Goal: Task Accomplishment & Management: Use online tool/utility

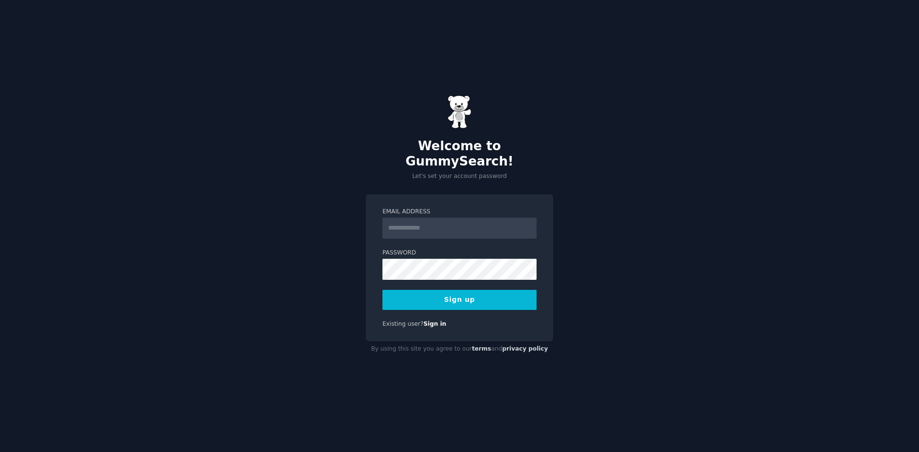
click at [413, 220] on input "Email Address" at bounding box center [459, 228] width 154 height 21
type input "**********"
click at [278, 273] on div "**********" at bounding box center [459, 226] width 919 height 452
click at [492, 290] on button "Sign up" at bounding box center [459, 300] width 154 height 20
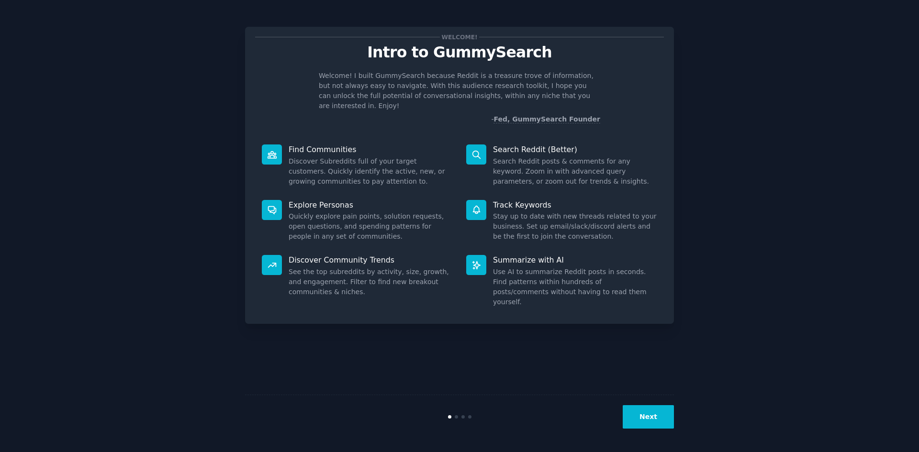
click at [659, 420] on button "Next" at bounding box center [647, 416] width 51 height 23
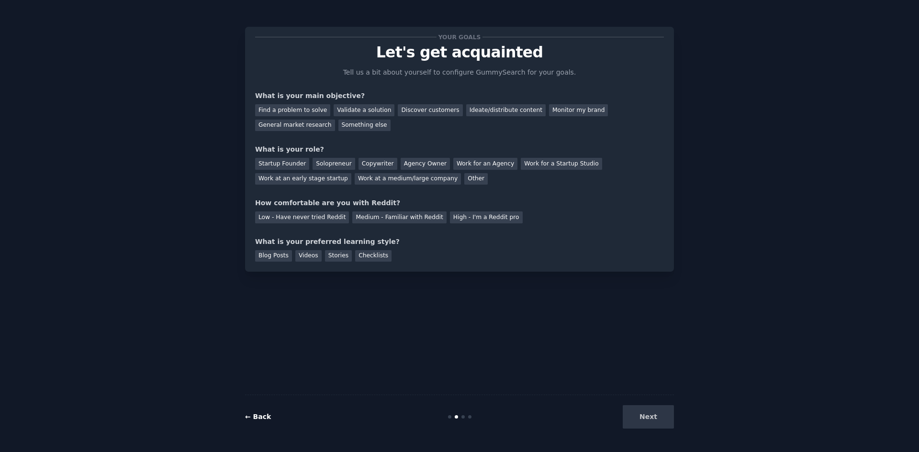
click at [249, 418] on link "← Back" at bounding box center [258, 417] width 26 height 8
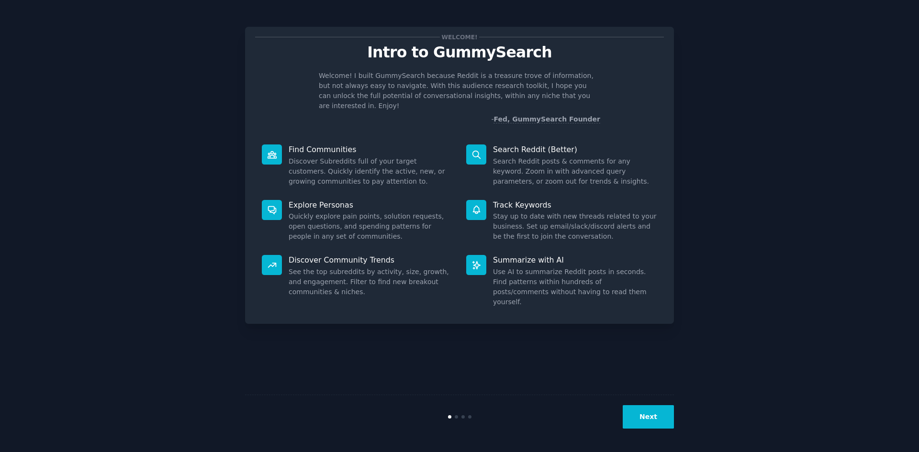
click at [655, 421] on button "Next" at bounding box center [647, 416] width 51 height 23
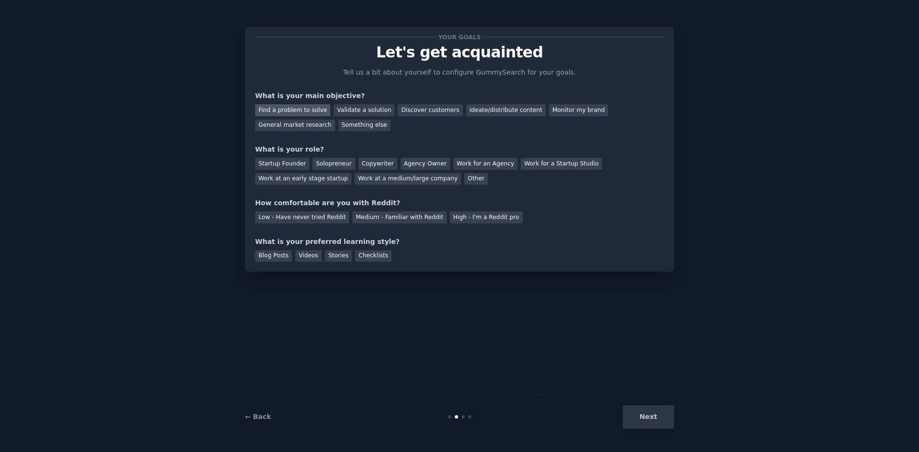
click at [304, 111] on div "Find a problem to solve" at bounding box center [292, 110] width 75 height 12
click at [353, 110] on div "Validate a solution" at bounding box center [363, 110] width 61 height 12
click at [310, 111] on div "Find a problem to solve" at bounding box center [292, 110] width 75 height 12
click at [292, 161] on div "Startup Founder" at bounding box center [282, 164] width 54 height 12
click at [336, 162] on div "Solopreneur" at bounding box center [333, 164] width 42 height 12
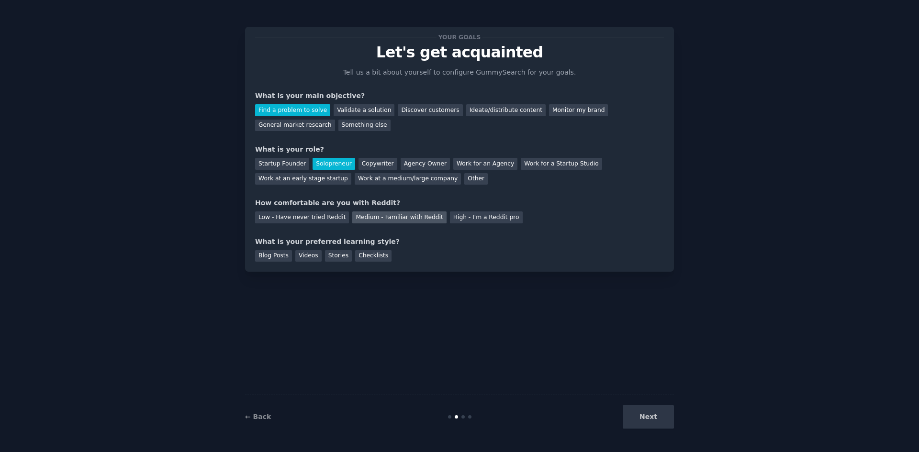
click at [369, 215] on div "Medium - Familiar with Reddit" at bounding box center [399, 217] width 94 height 12
click at [305, 255] on div "Videos" at bounding box center [308, 256] width 26 height 12
click at [639, 421] on button "Next" at bounding box center [647, 416] width 51 height 23
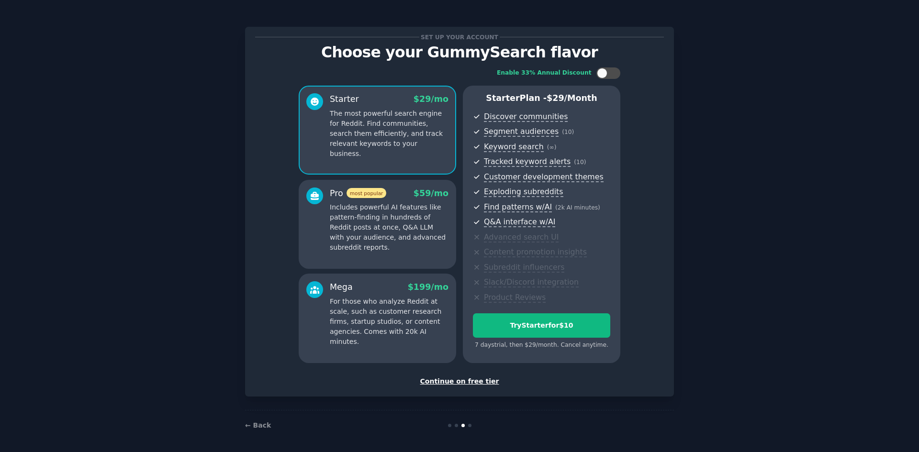
click at [462, 381] on div "Continue on free tier" at bounding box center [459, 382] width 409 height 10
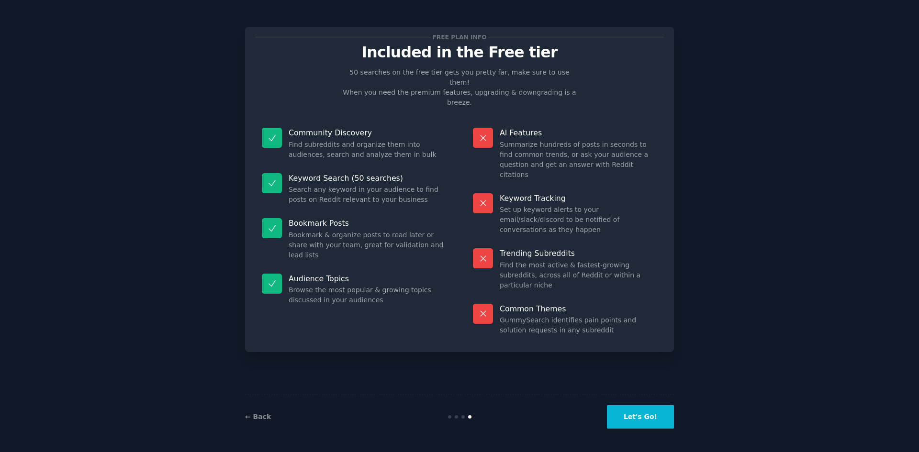
click at [639, 418] on button "Let's Go!" at bounding box center [640, 416] width 67 height 23
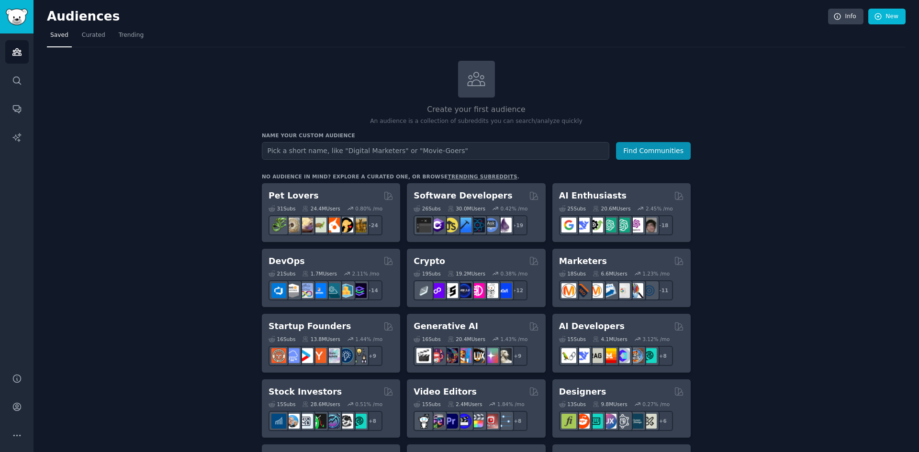
click at [341, 151] on input "text" at bounding box center [435, 151] width 347 height 18
type input "day traders"
click at [616, 142] on button "Find Communities" at bounding box center [653, 151] width 75 height 18
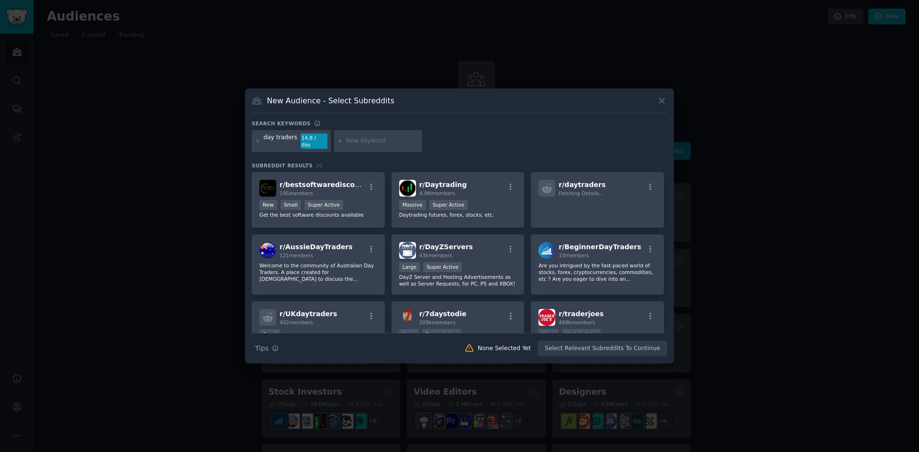
click at [360, 140] on input "text" at bounding box center [382, 141] width 73 height 9
type input "futures trading"
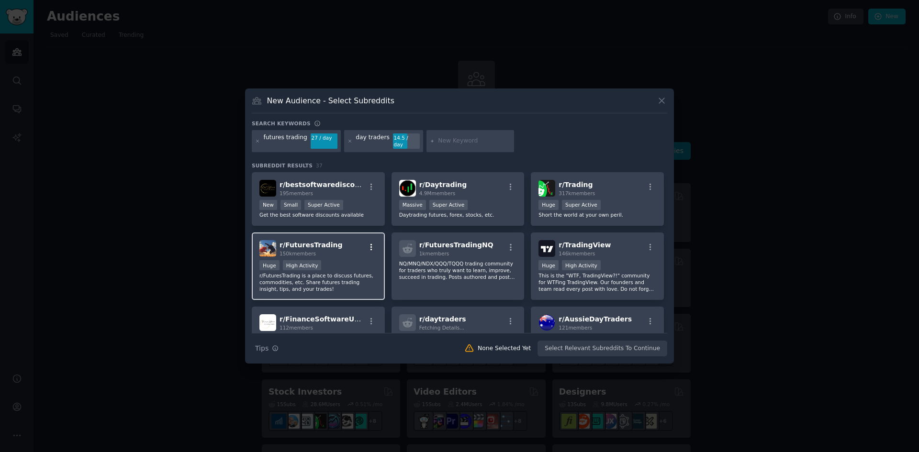
click at [371, 245] on icon "button" at bounding box center [371, 247] width 9 height 9
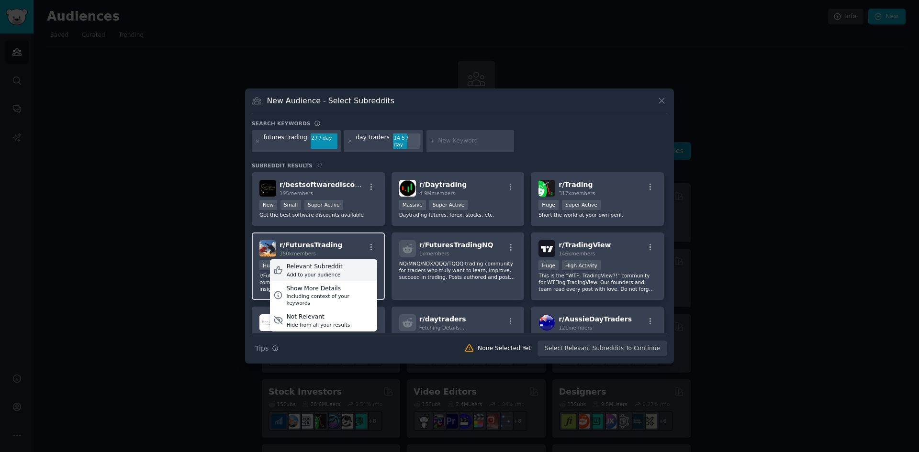
click at [336, 267] on div "Relevant Subreddit Add to your audience" at bounding box center [323, 270] width 107 height 22
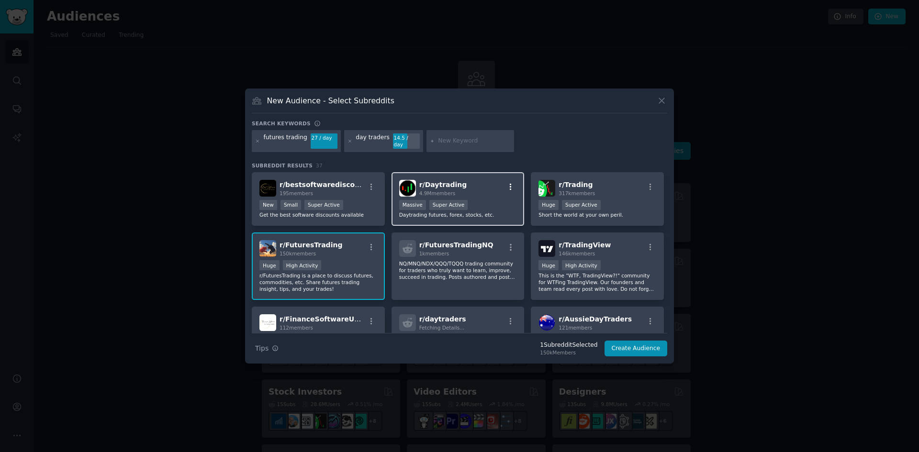
click at [506, 183] on icon "button" at bounding box center [510, 187] width 9 height 9
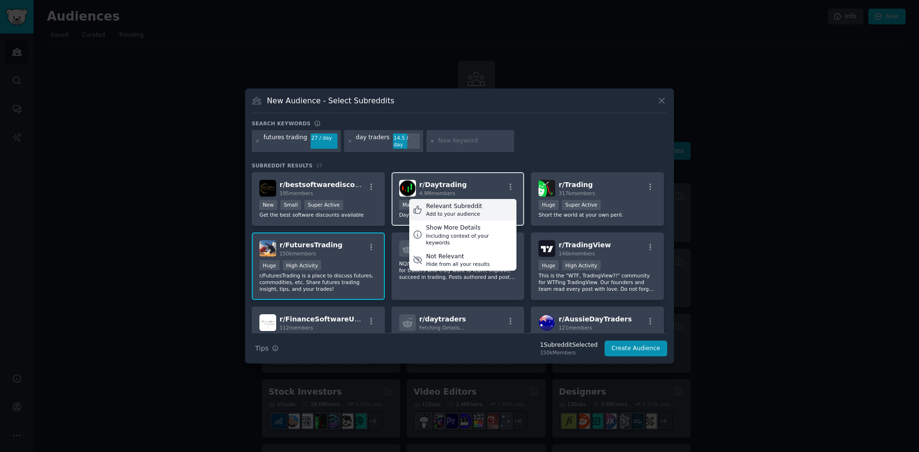
click at [474, 211] on div "Relevant Subreddit Add to your audience" at bounding box center [462, 210] width 107 height 22
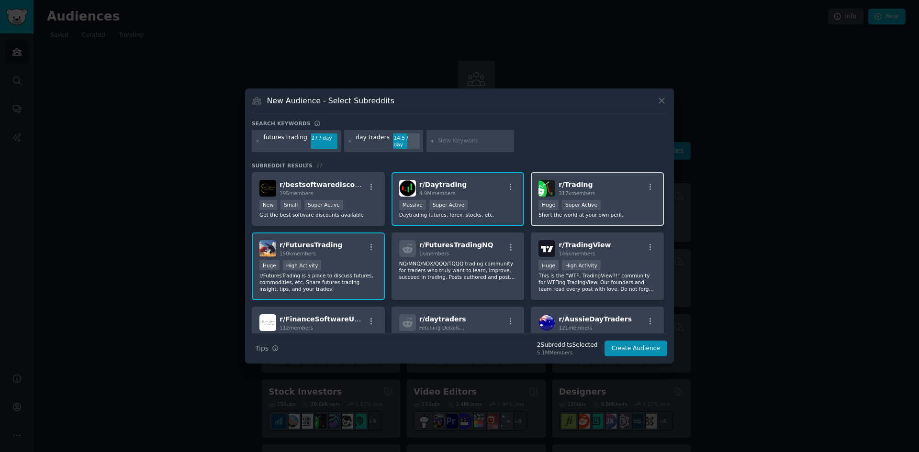
click at [650, 180] on div "r/ Trading 317k members" at bounding box center [597, 188] width 118 height 17
click at [649, 183] on icon "button" at bounding box center [650, 187] width 9 height 9
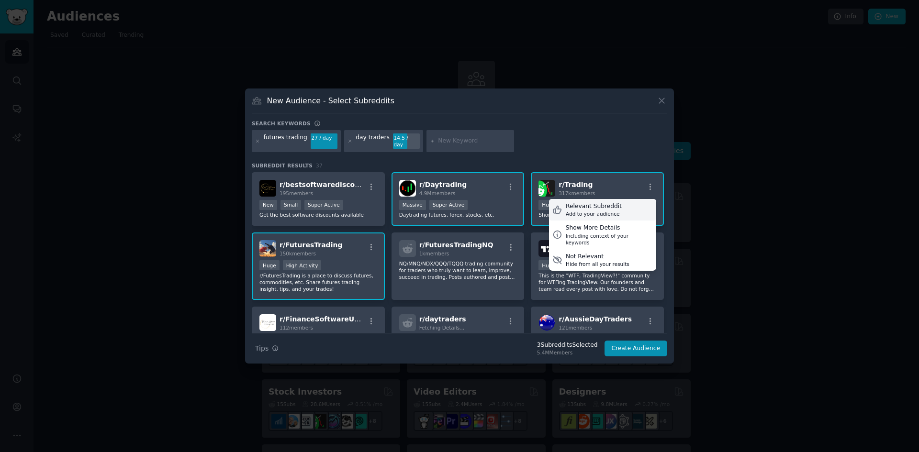
click at [616, 206] on div "Relevant Subreddit Add to your audience" at bounding box center [602, 210] width 107 height 22
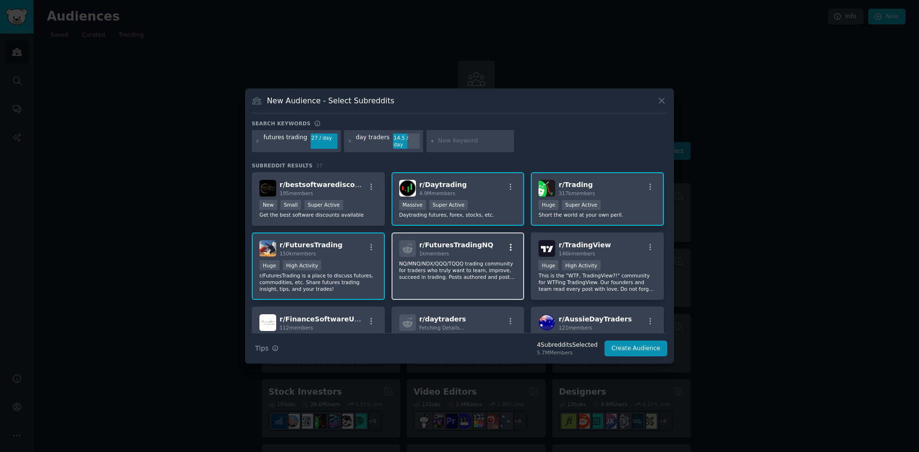
click at [509, 243] on icon "button" at bounding box center [510, 247] width 9 height 9
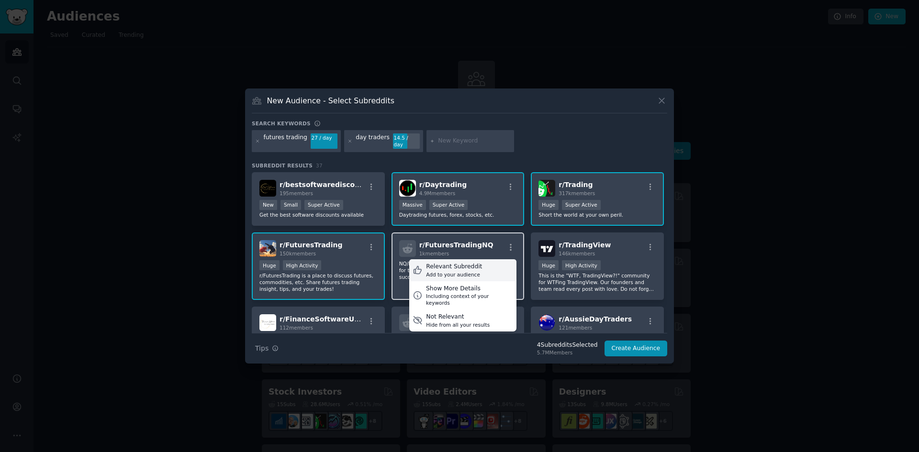
click at [488, 265] on div "Relevant Subreddit Add to your audience" at bounding box center [462, 270] width 107 height 22
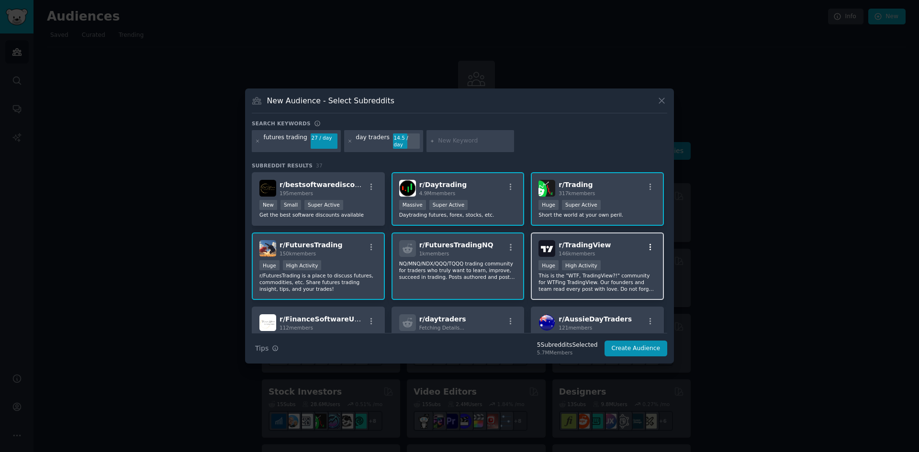
click at [646, 243] on icon "button" at bounding box center [650, 247] width 9 height 9
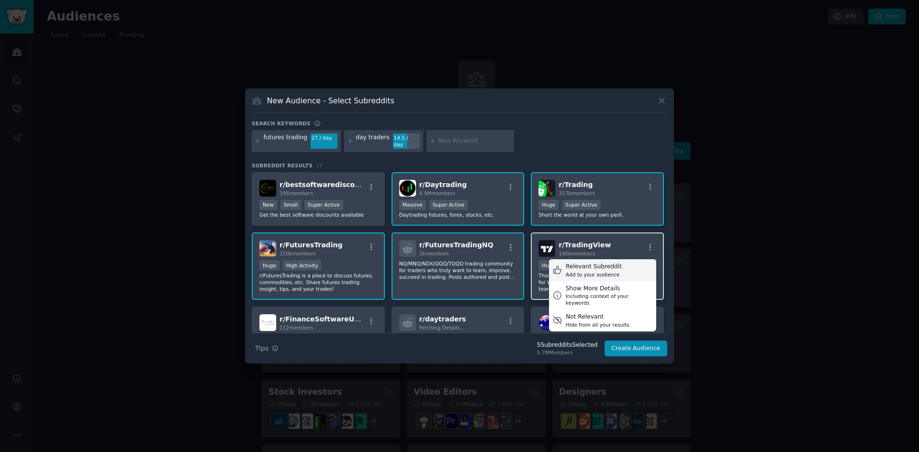
click at [609, 266] on div "Relevant Subreddit" at bounding box center [594, 267] width 56 height 9
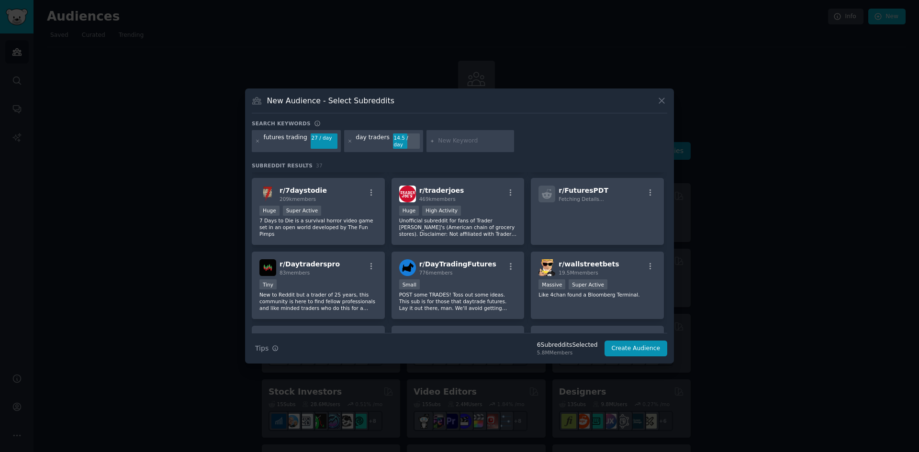
scroll to position [287, 0]
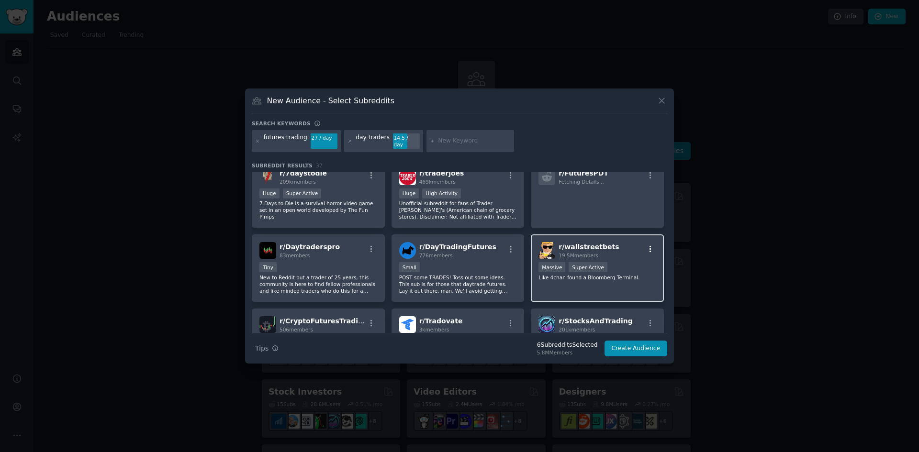
click at [649, 245] on icon "button" at bounding box center [650, 249] width 9 height 9
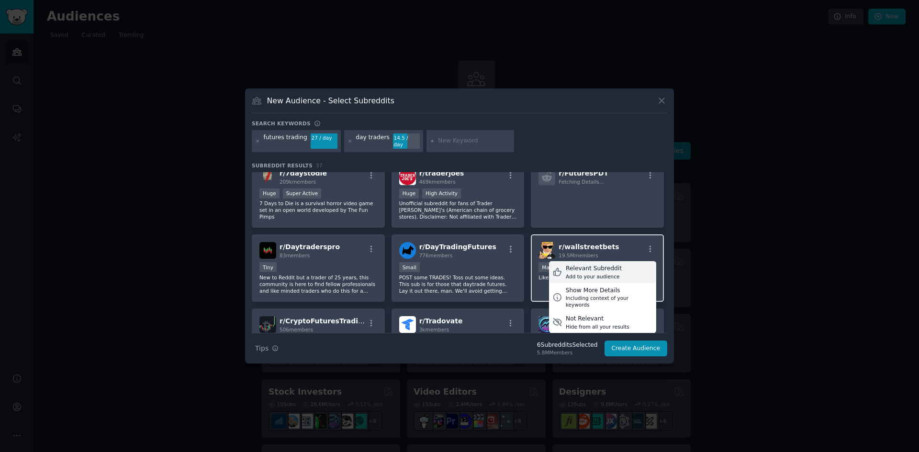
click at [606, 265] on div "Relevant Subreddit" at bounding box center [594, 269] width 56 height 9
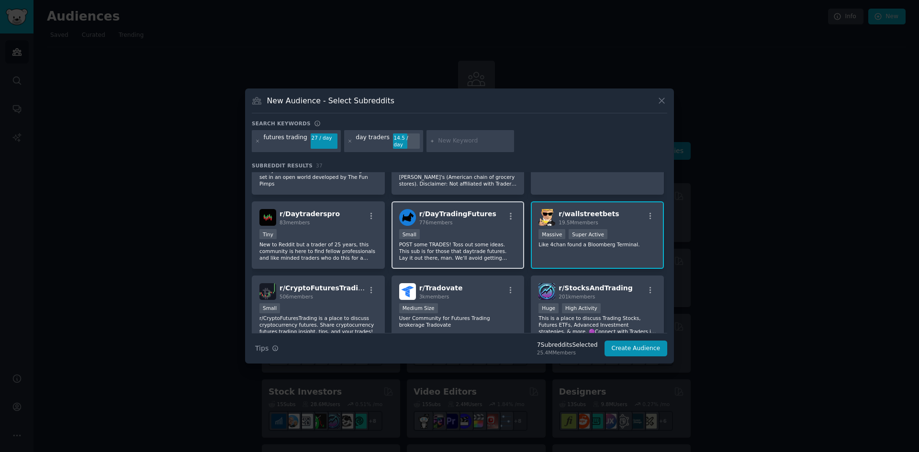
scroll to position [335, 0]
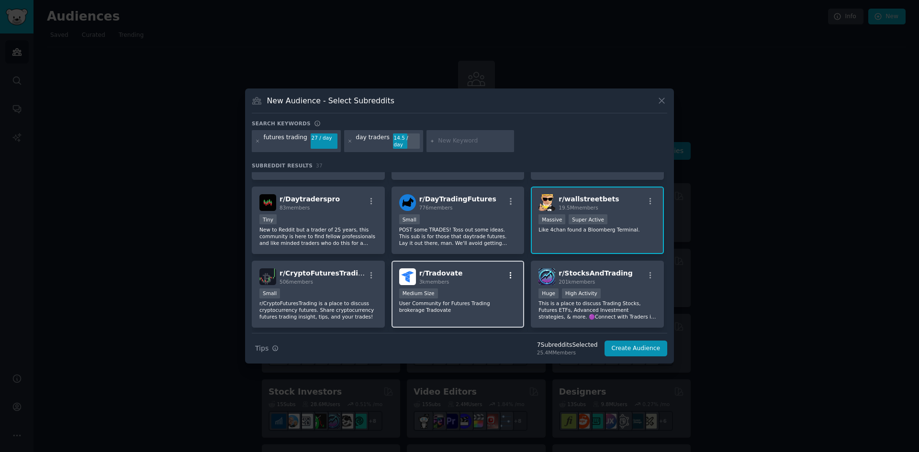
click at [510, 271] on icon "button" at bounding box center [510, 275] width 9 height 9
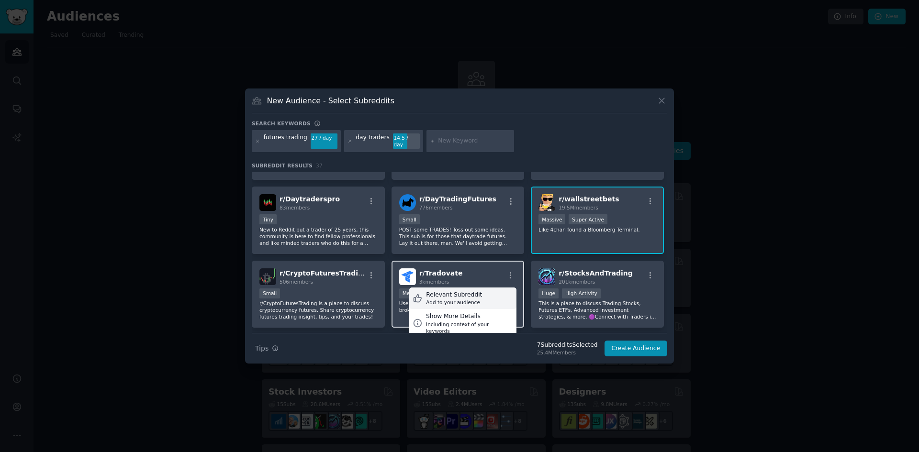
click at [487, 288] on div "Relevant Subreddit Add to your audience" at bounding box center [462, 299] width 107 height 22
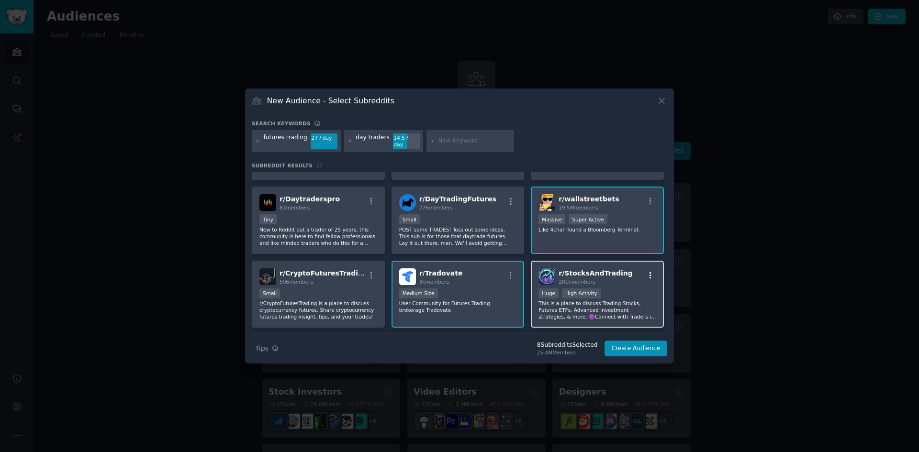
click at [648, 271] on icon "button" at bounding box center [650, 275] width 9 height 9
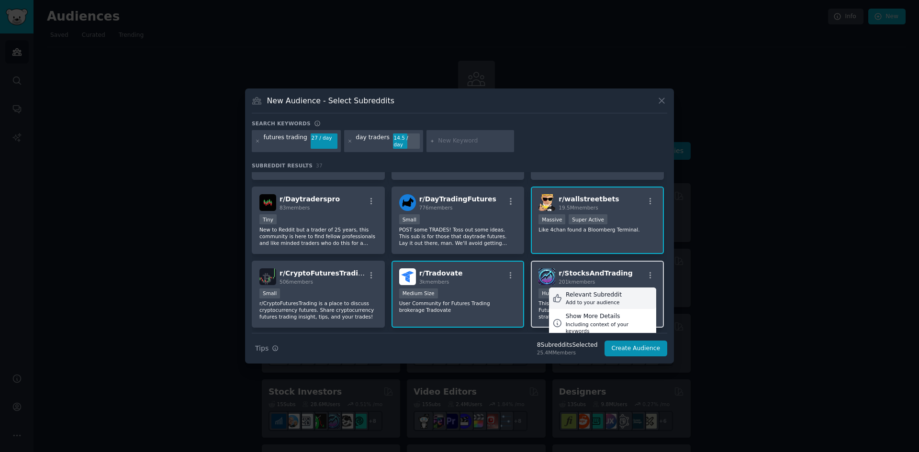
click at [597, 291] on div "Relevant Subreddit" at bounding box center [594, 295] width 56 height 9
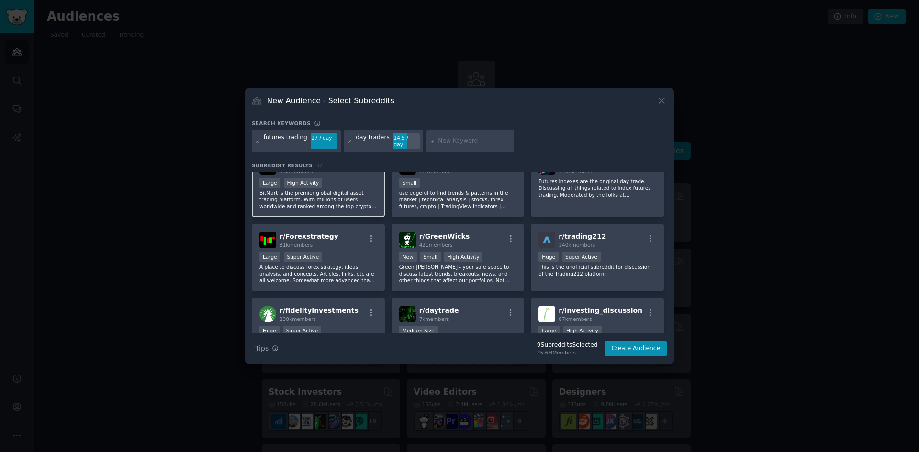
scroll to position [622, 0]
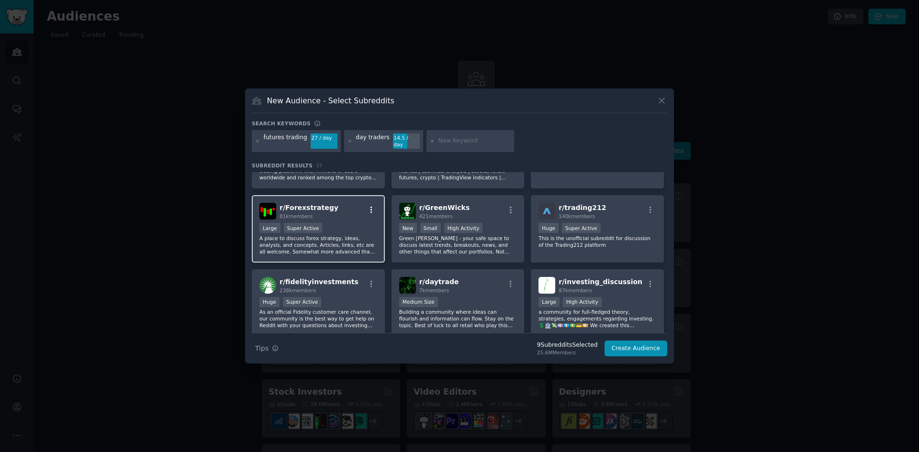
click at [370, 207] on icon "button" at bounding box center [371, 210] width 2 height 7
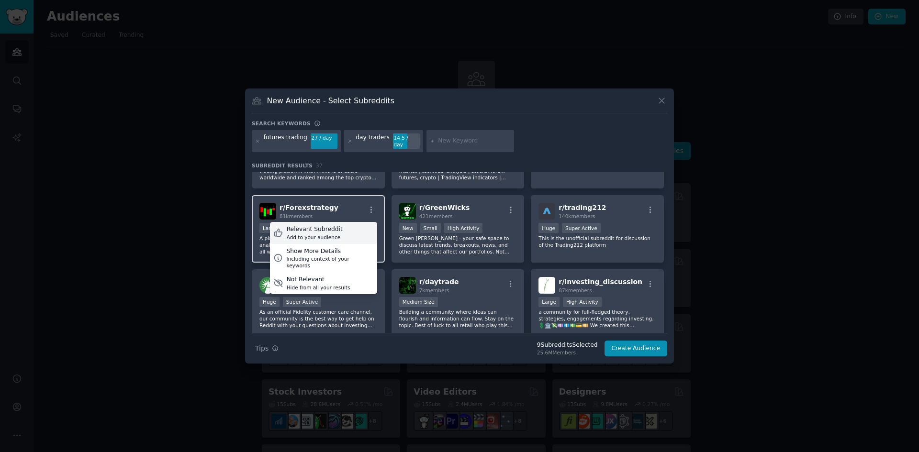
click at [335, 222] on div "Relevant Subreddit Add to your audience" at bounding box center [323, 233] width 107 height 22
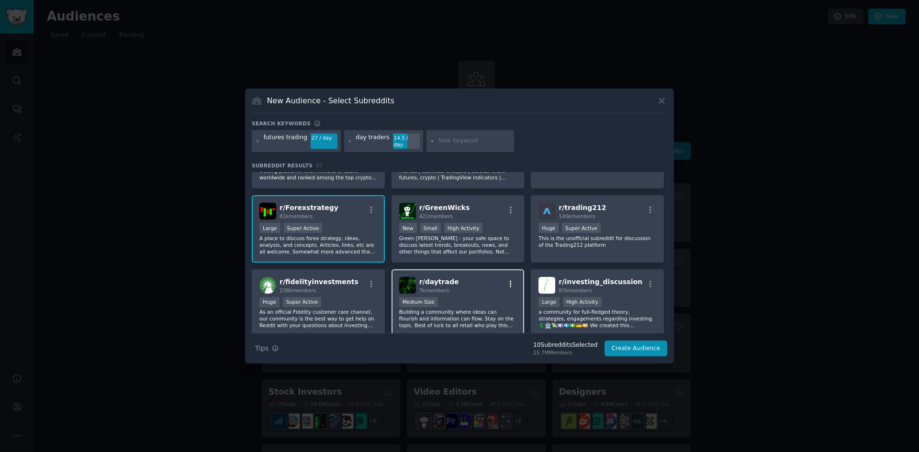
click at [511, 280] on icon "button" at bounding box center [510, 284] width 9 height 9
click at [485, 296] on div "Relevant Subreddit Add to your audience" at bounding box center [462, 307] width 107 height 22
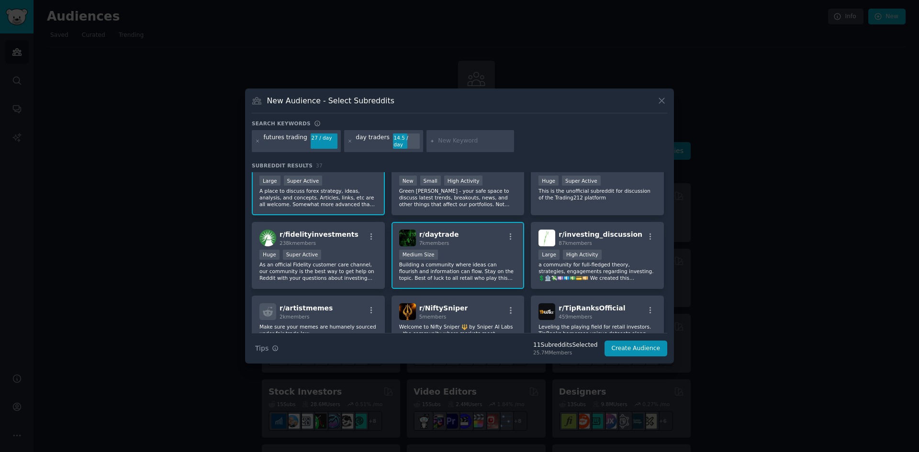
scroll to position [670, 0]
click at [647, 232] on icon "button" at bounding box center [650, 236] width 9 height 9
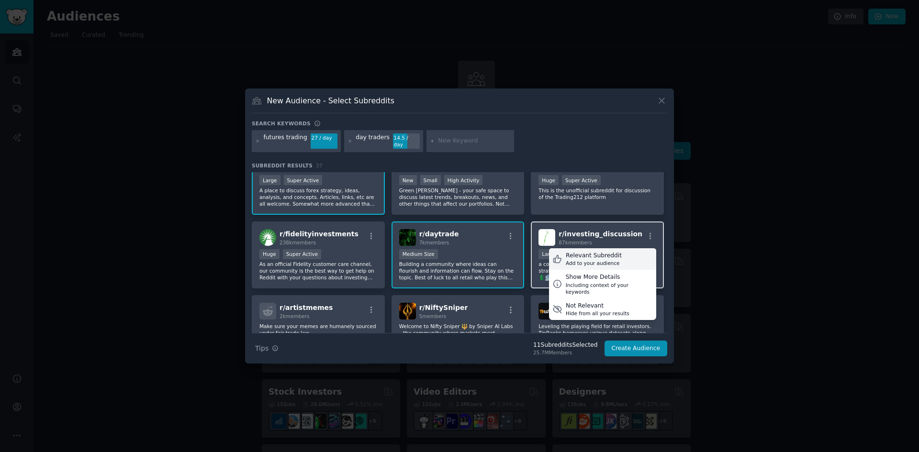
click at [596, 252] on div "Relevant Subreddit" at bounding box center [594, 256] width 56 height 9
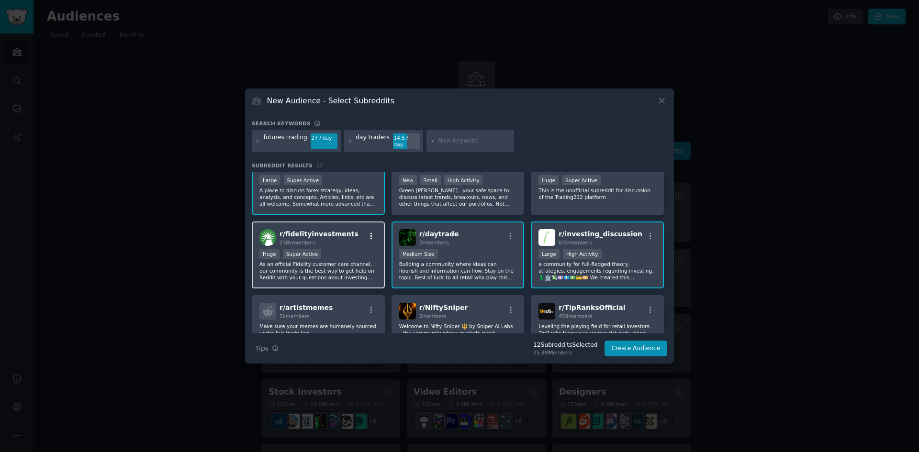
click at [367, 232] on icon "button" at bounding box center [371, 236] width 9 height 9
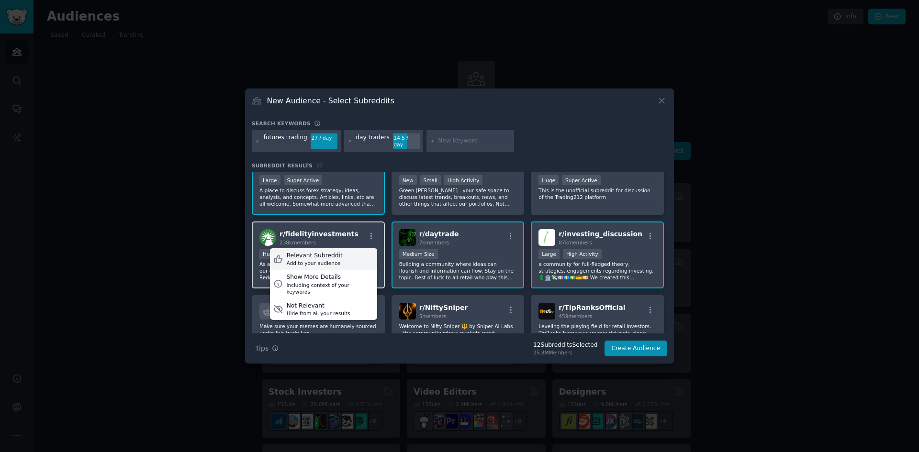
click at [353, 248] on div "Relevant Subreddit Add to your audience" at bounding box center [323, 259] width 107 height 22
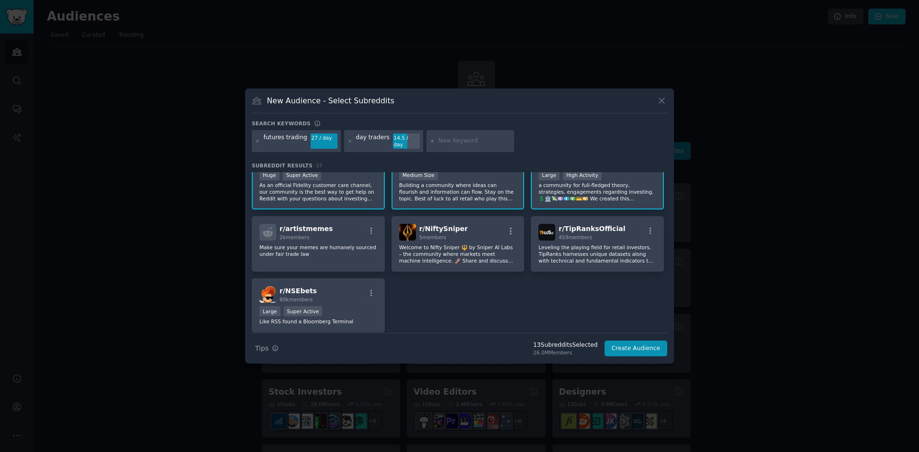
scroll to position [766, 0]
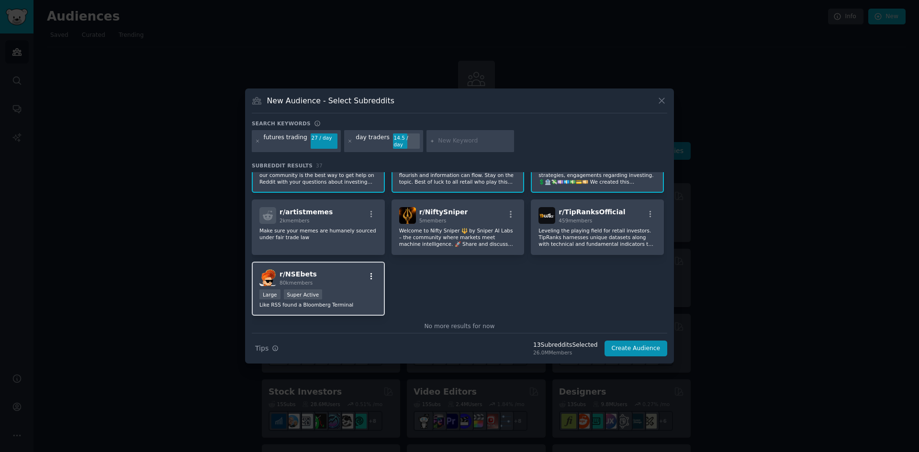
click at [368, 272] on icon "button" at bounding box center [371, 276] width 9 height 9
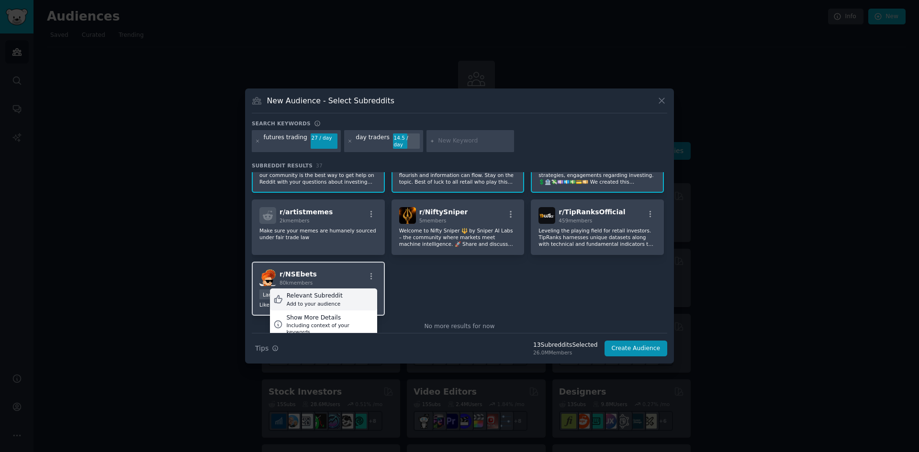
click at [349, 289] on div "Relevant Subreddit Add to your audience" at bounding box center [323, 300] width 107 height 22
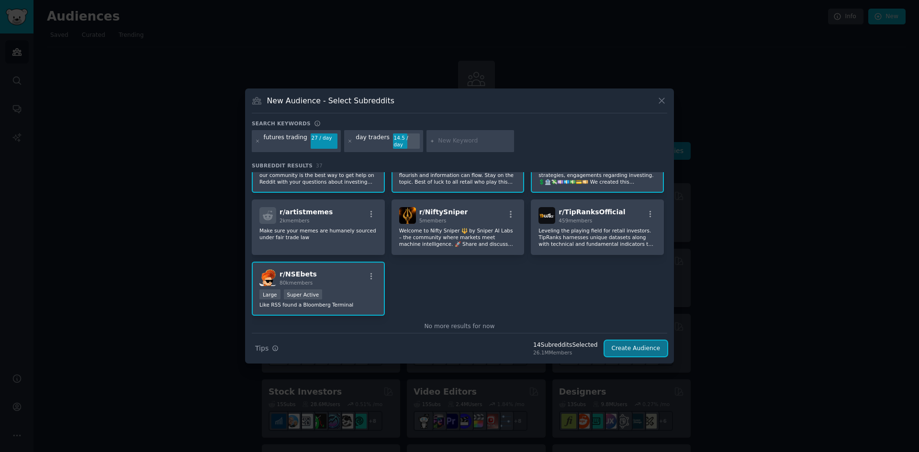
click at [641, 347] on button "Create Audience" at bounding box center [635, 349] width 63 height 16
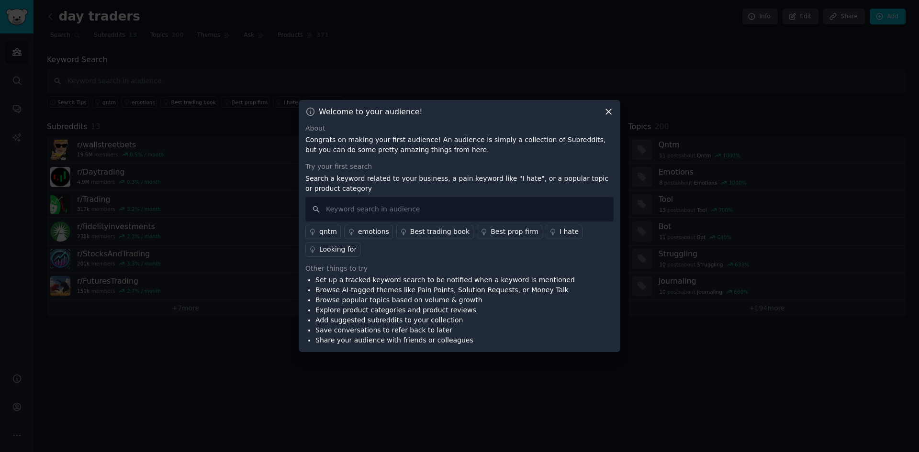
click at [607, 111] on icon at bounding box center [608, 112] width 10 height 10
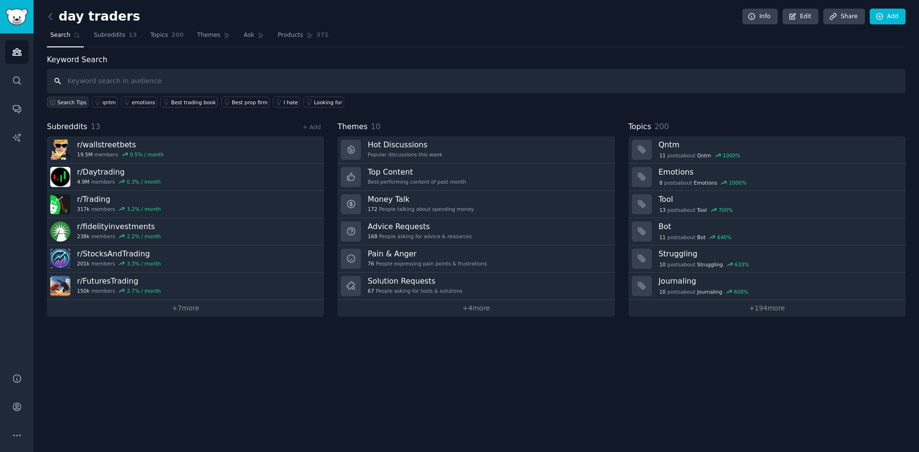
click at [66, 101] on span "Search Tips" at bounding box center [71, 102] width 29 height 7
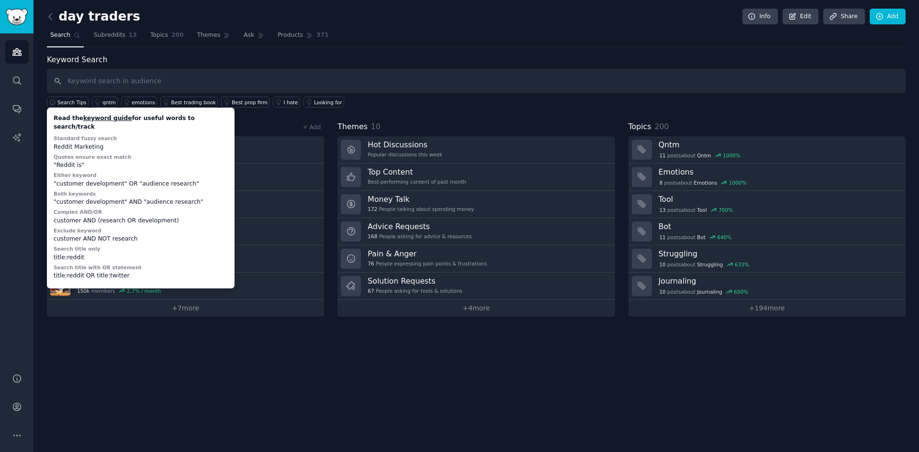
click at [103, 117] on link "keyword guide" at bounding box center [107, 118] width 49 height 7
click at [108, 82] on input "text" at bounding box center [476, 81] width 858 height 24
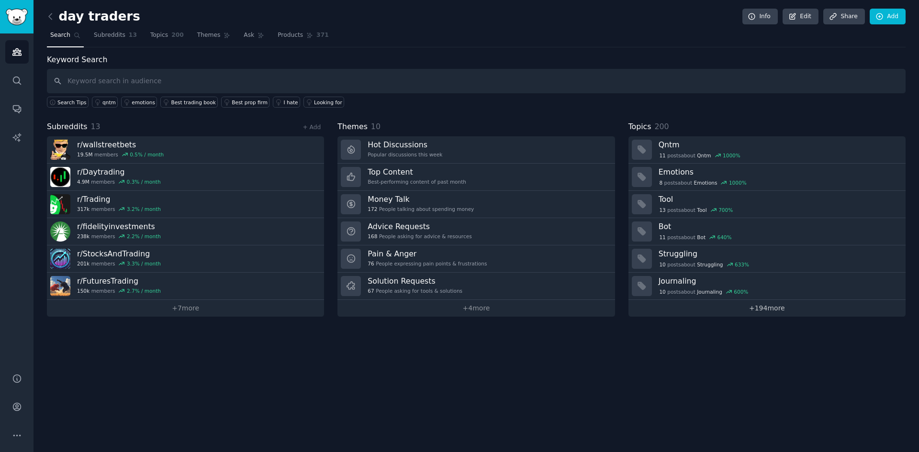
click at [773, 308] on link "+ 194 more" at bounding box center [766, 308] width 277 height 17
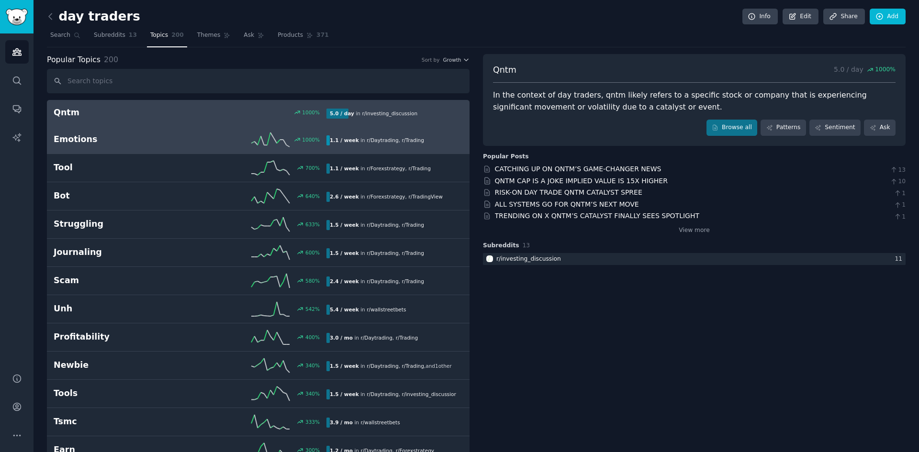
click at [151, 145] on h2 "Emotions" at bounding box center [122, 139] width 136 height 12
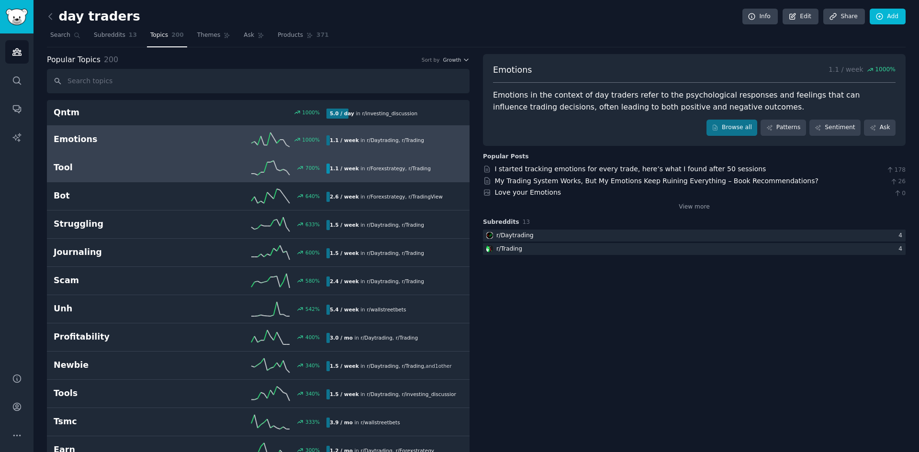
click at [145, 172] on h2 "Tool" at bounding box center [122, 168] width 136 height 12
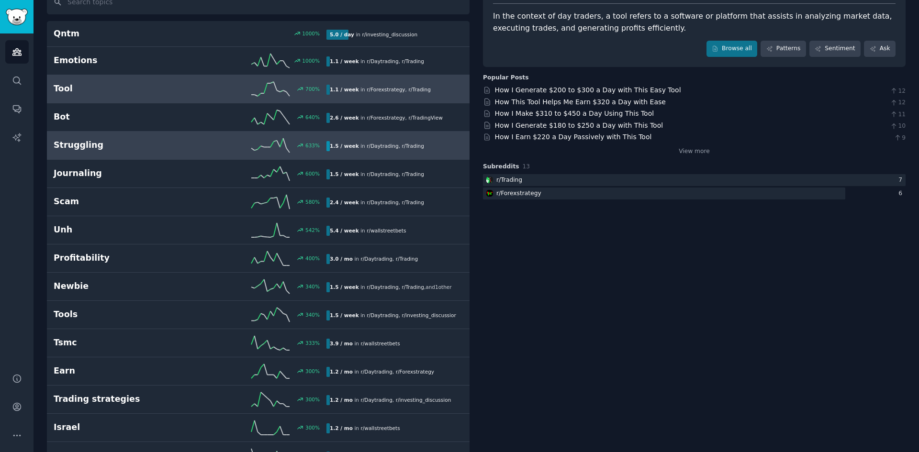
scroll to position [96, 0]
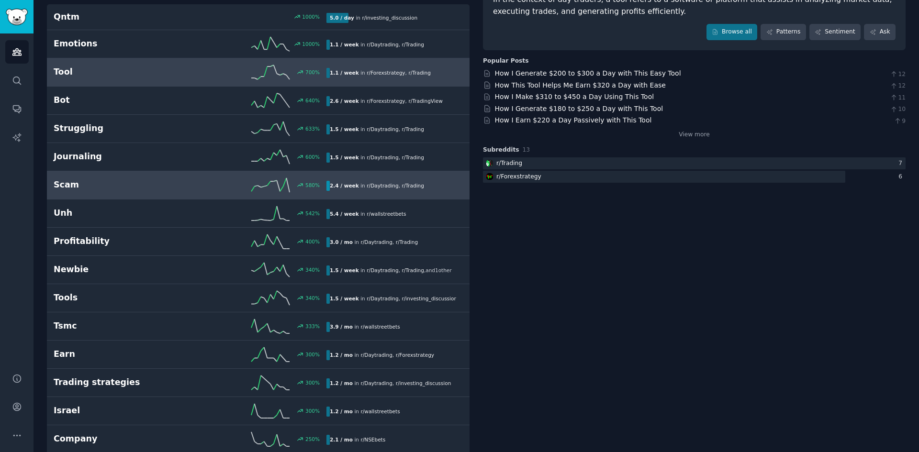
click at [144, 186] on h2 "Scam" at bounding box center [122, 185] width 136 height 12
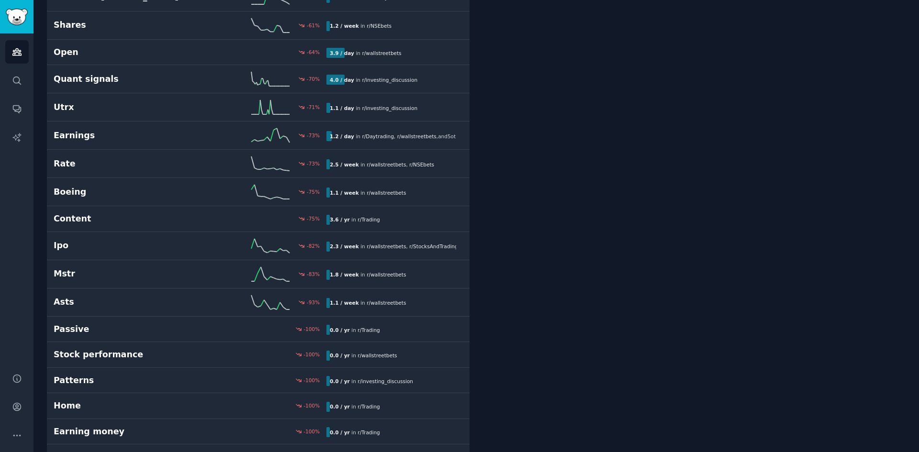
scroll to position [5270, 0]
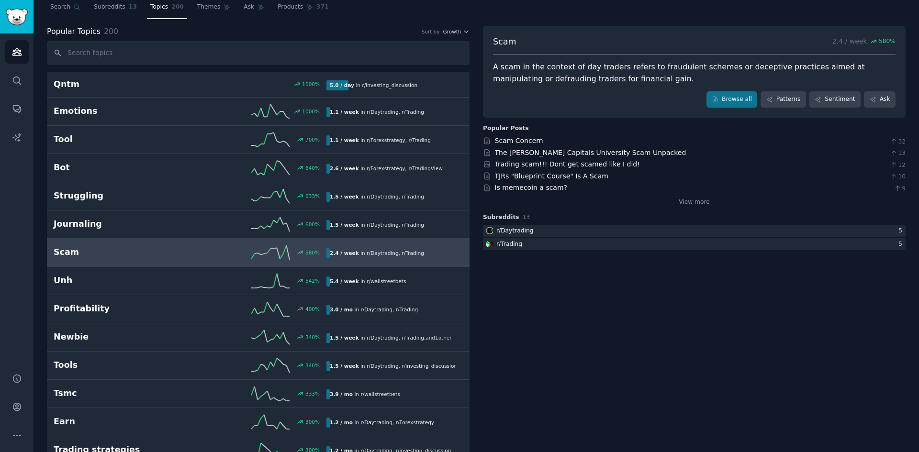
scroll to position [0, 0]
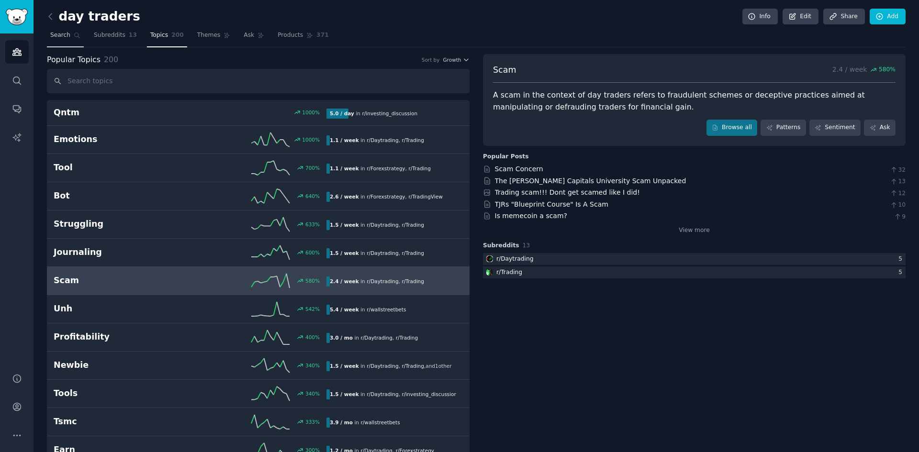
click at [60, 34] on span "Search" at bounding box center [60, 35] width 20 height 9
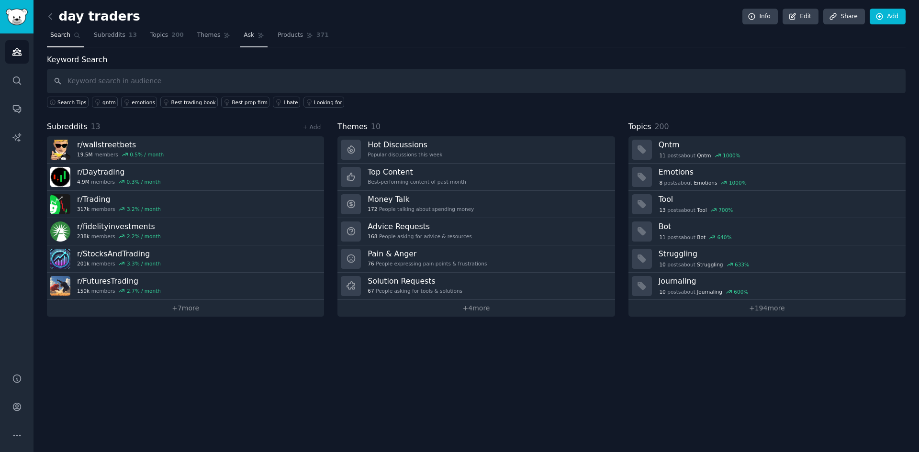
click at [257, 34] on icon at bounding box center [260, 35] width 7 height 7
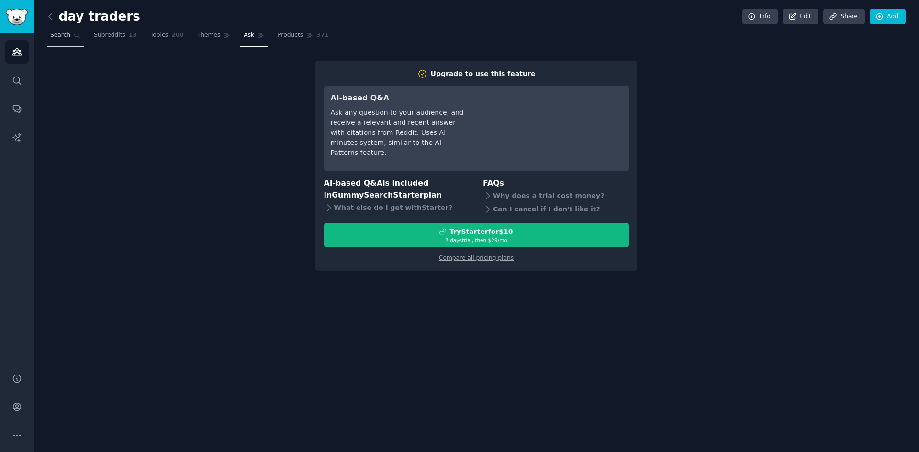
click at [66, 38] on span "Search" at bounding box center [60, 35] width 20 height 9
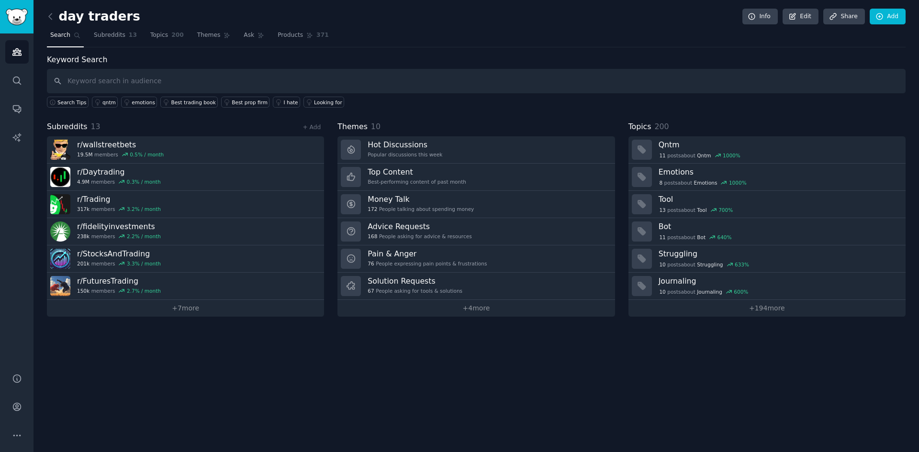
click at [118, 85] on input "text" at bounding box center [476, 81] width 858 height 24
type input "guru"
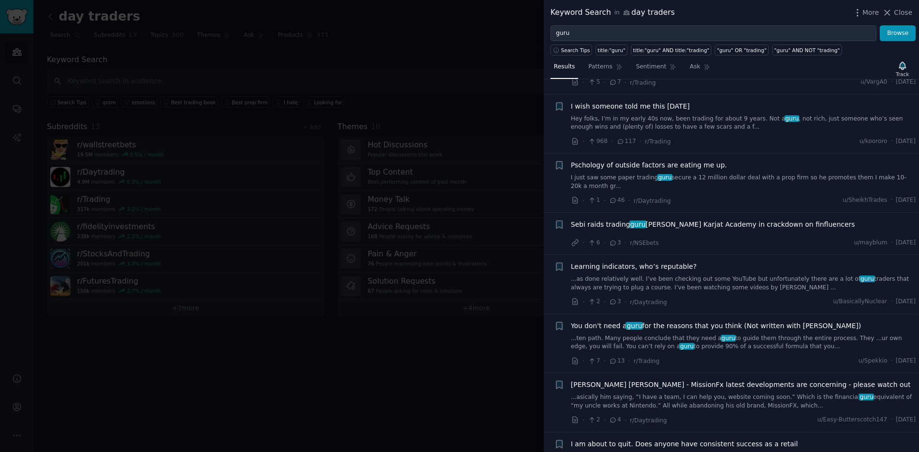
scroll to position [718, 0]
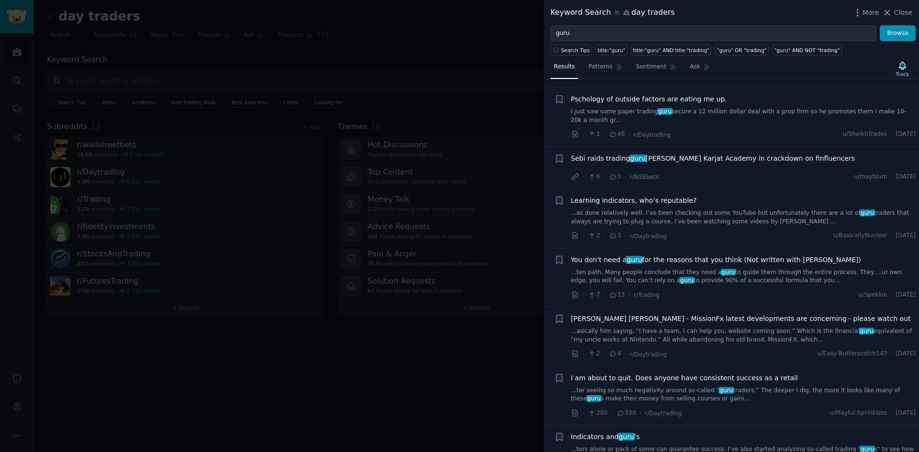
click at [808, 154] on span "Sebi raids trading guru [PERSON_NAME] Karjat Academy in crackdown on finfluence…" at bounding box center [713, 159] width 284 height 10
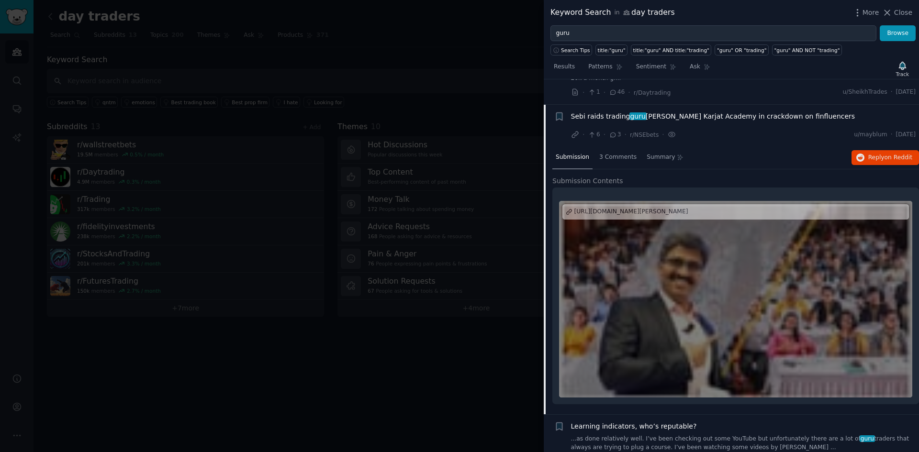
scroll to position [777, 0]
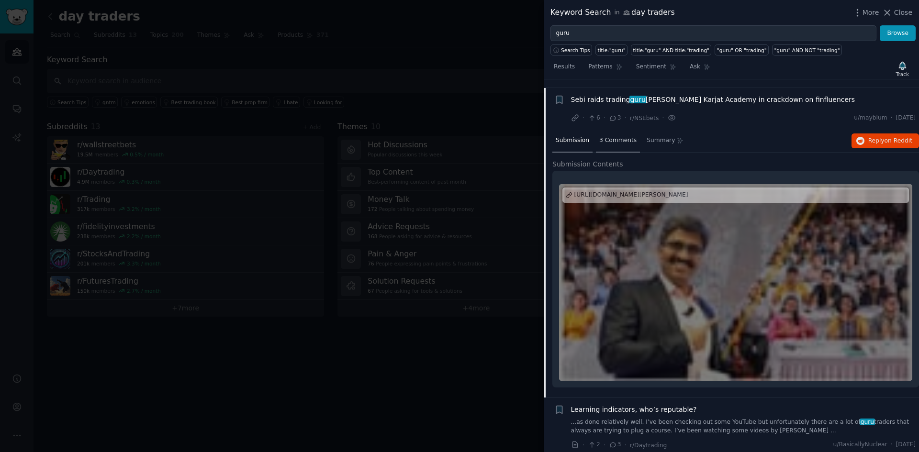
click at [616, 136] on span "3 Comments" at bounding box center [617, 140] width 37 height 9
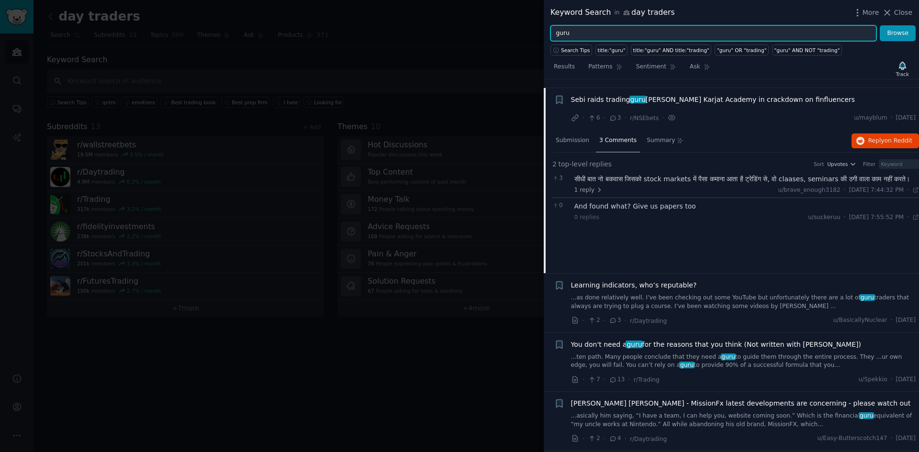
click at [582, 33] on input "guru" at bounding box center [713, 33] width 326 height 16
click at [879, 25] on button "Browse" at bounding box center [897, 33] width 36 height 16
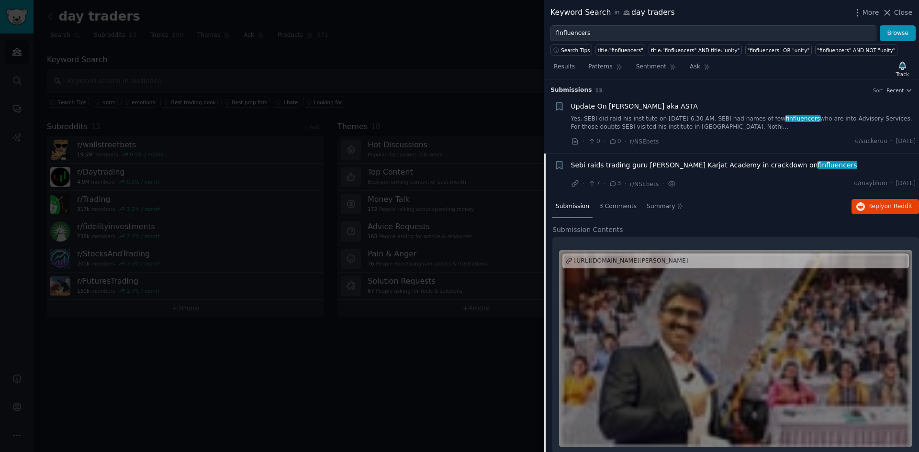
click at [740, 171] on div "Sebi raids trading guru [PERSON_NAME] Karjat Academy in crackdown on finfluence…" at bounding box center [743, 166] width 345 height 13
click at [840, 165] on div "Sebi raids trading guru [PERSON_NAME] Karjat Academy in crackdown on finfluence…" at bounding box center [743, 165] width 345 height 10
click at [761, 174] on div "Sebi raids trading guru [PERSON_NAME] Karjat Academy in crackdown on finfluence…" at bounding box center [743, 174] width 345 height 29
click at [759, 168] on span "Sebi raids trading guru [PERSON_NAME] Karjat Academy in crackdown on finfluence…" at bounding box center [714, 165] width 286 height 10
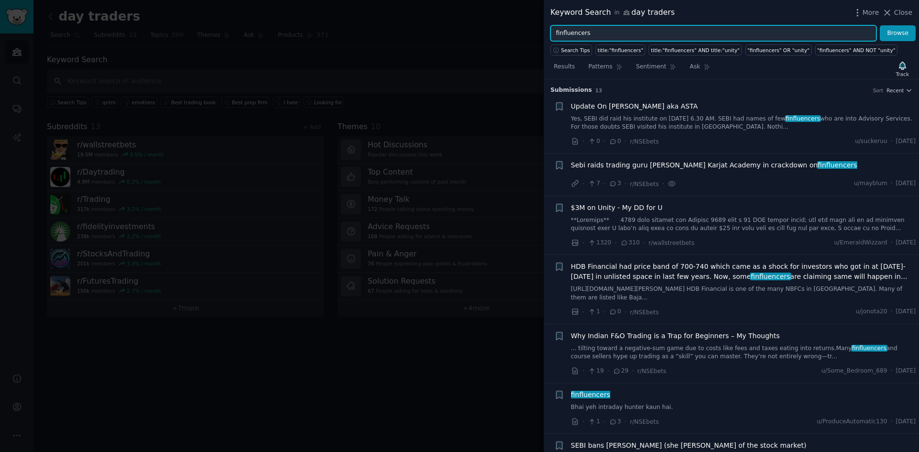
click at [592, 37] on input "finfluencers" at bounding box center [713, 33] width 326 height 16
click at [879, 25] on button "Browse" at bounding box center [897, 33] width 36 height 16
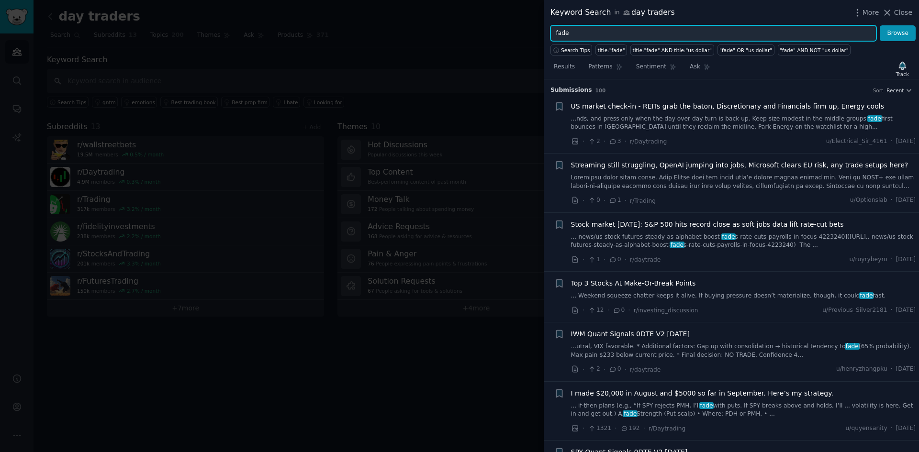
click at [592, 37] on input "fade" at bounding box center [713, 33] width 326 height 16
type input "fade gurus"
click at [879, 25] on button "Browse" at bounding box center [897, 33] width 36 height 16
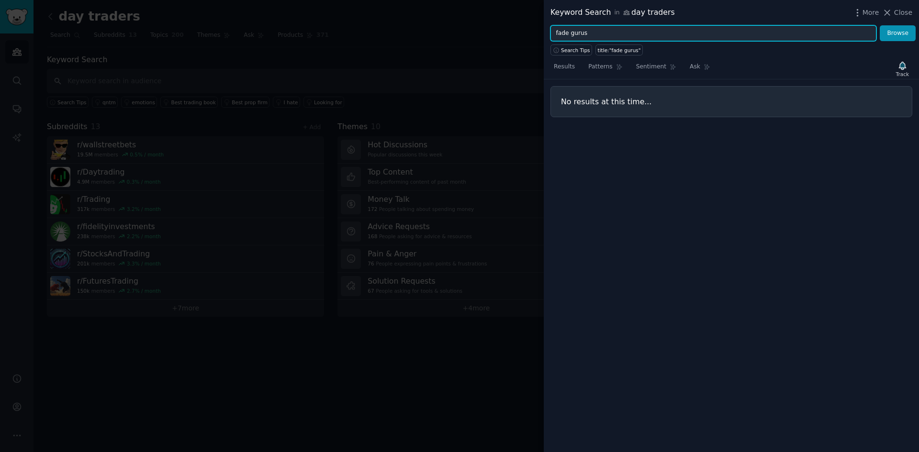
click at [592, 37] on input "fade gurus" at bounding box center [713, 33] width 326 height 16
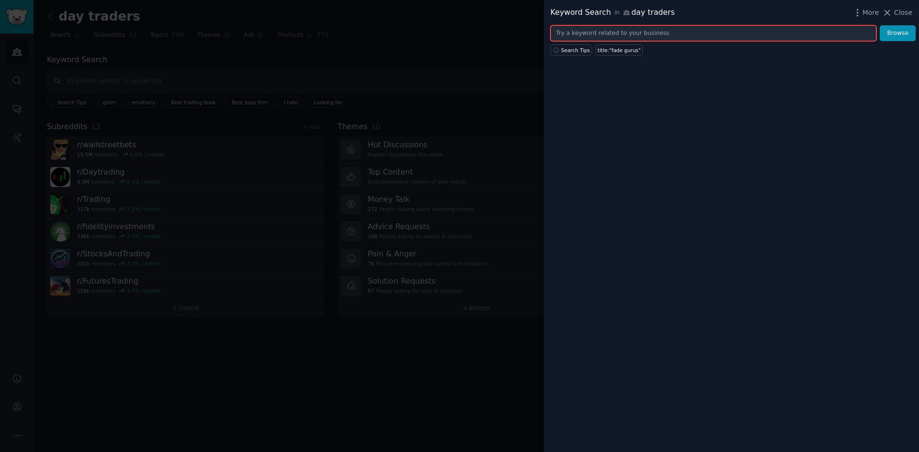
click at [592, 37] on input "text" at bounding box center [713, 33] width 326 height 16
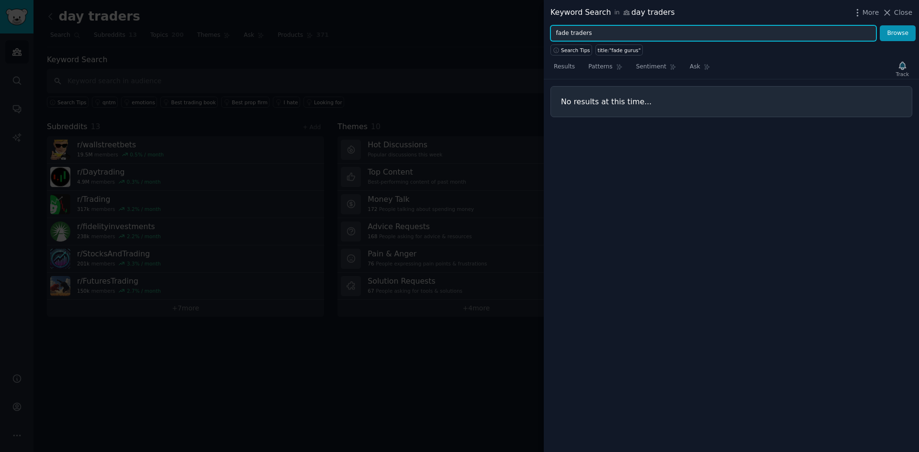
type input "fade traders"
click at [879, 25] on button "Browse" at bounding box center [897, 33] width 36 height 16
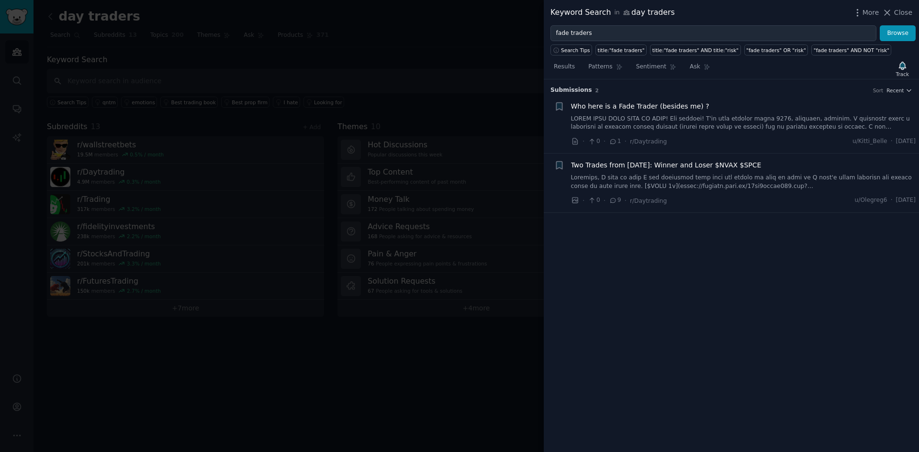
click at [688, 123] on link at bounding box center [743, 123] width 345 height 17
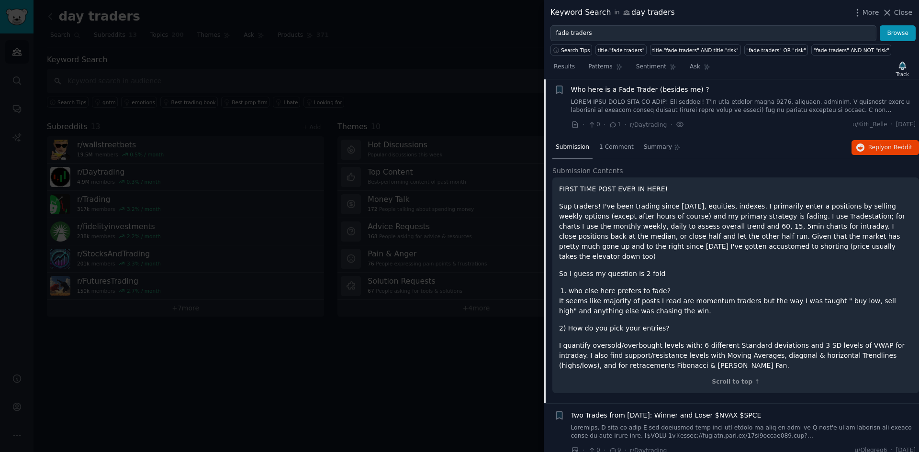
scroll to position [17, 0]
click at [896, 8] on span "Close" at bounding box center [903, 13] width 18 height 10
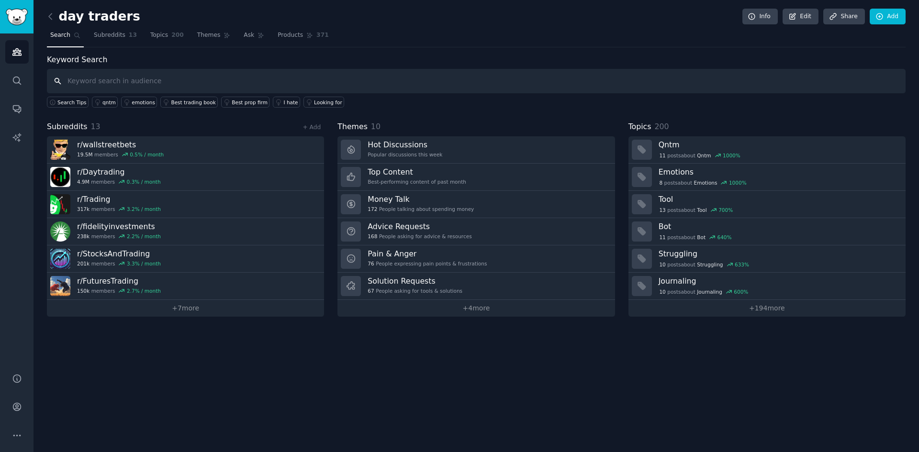
click at [247, 82] on input "text" at bounding box center [476, 81] width 858 height 24
click at [319, 105] on div "Looking for" at bounding box center [328, 102] width 28 height 7
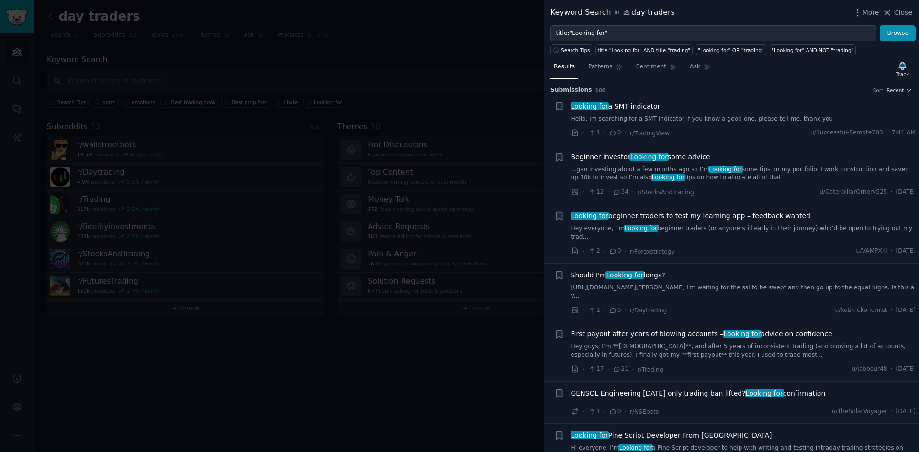
click at [738, 230] on link "Hey everyone, I’m Looking for beginner traders (or anyone still early in their …" at bounding box center [743, 232] width 345 height 17
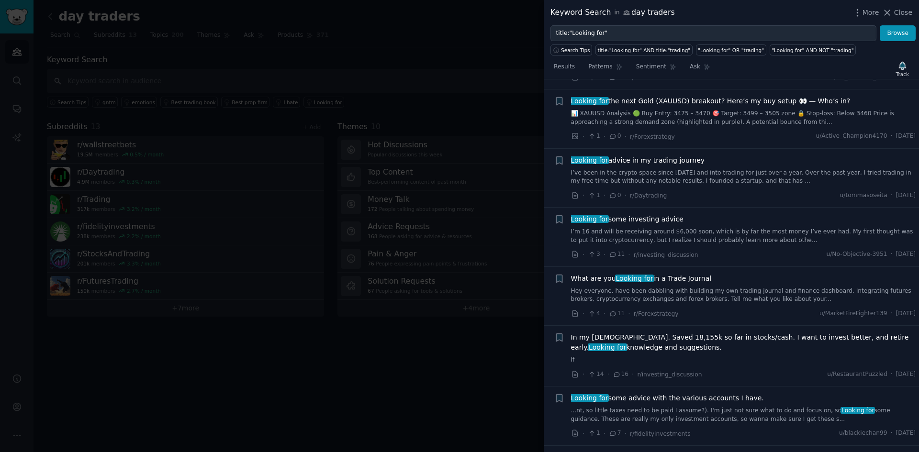
scroll to position [651, 0]
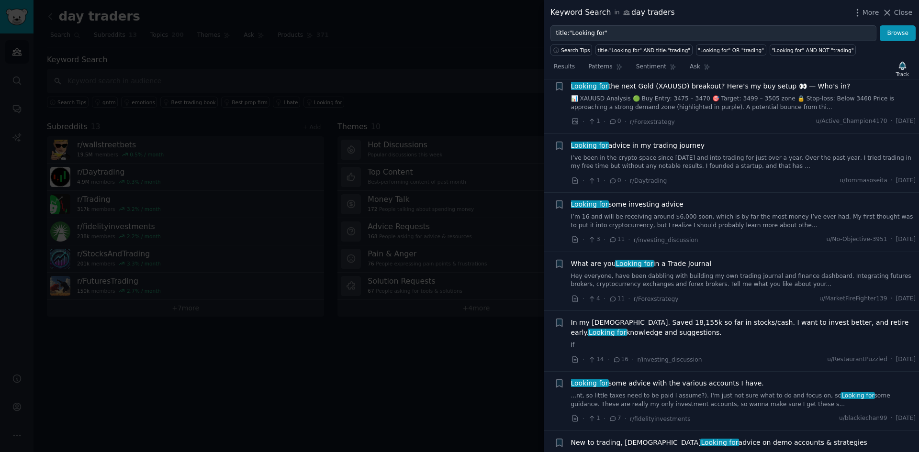
click at [744, 272] on link "Hey everyone, have been dabbling with building my own trading journal and finan…" at bounding box center [743, 280] width 345 height 17
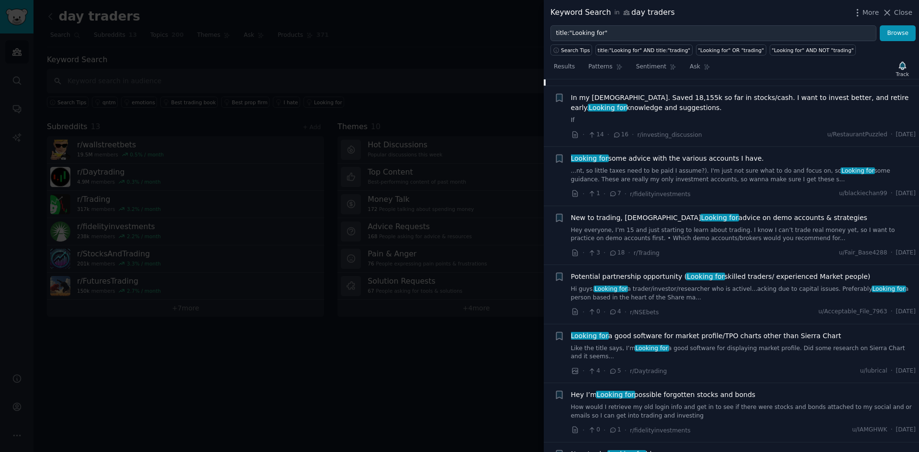
scroll to position [863, 0]
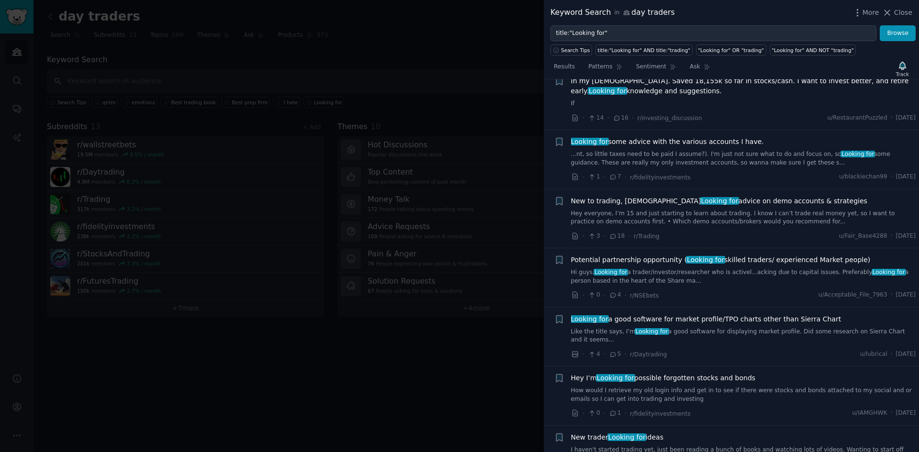
click at [659, 268] on link "Hi guys, Looking for a trader/investor/researcher who is activel...acking due t…" at bounding box center [743, 276] width 345 height 17
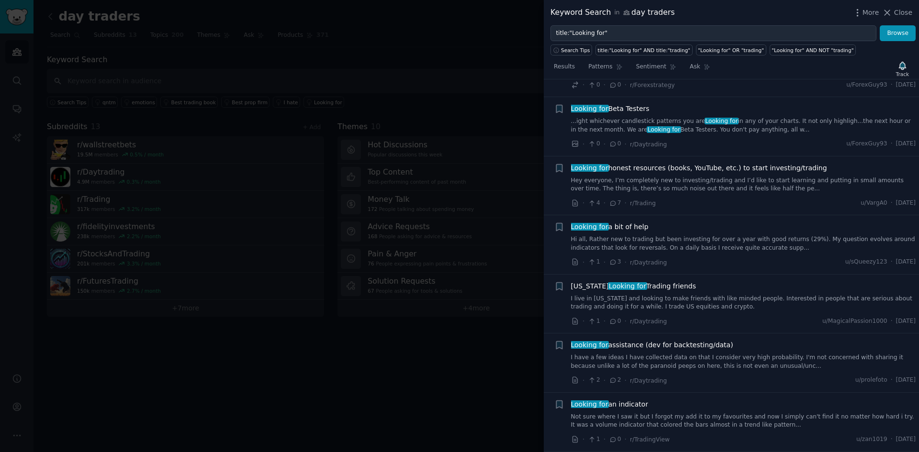
scroll to position [1914, 0]
click at [656, 294] on link "I live in [US_STATE] and looking to make friends with like minded people. Inter…" at bounding box center [743, 302] width 345 height 17
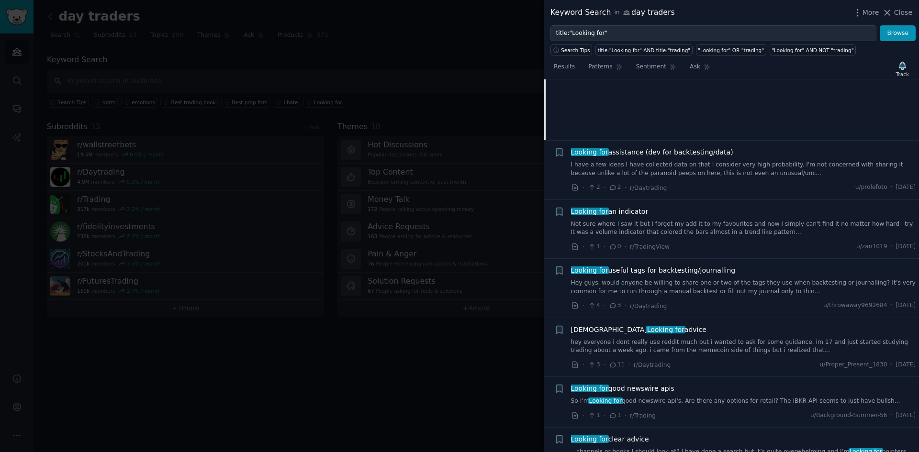
scroll to position [2068, 0]
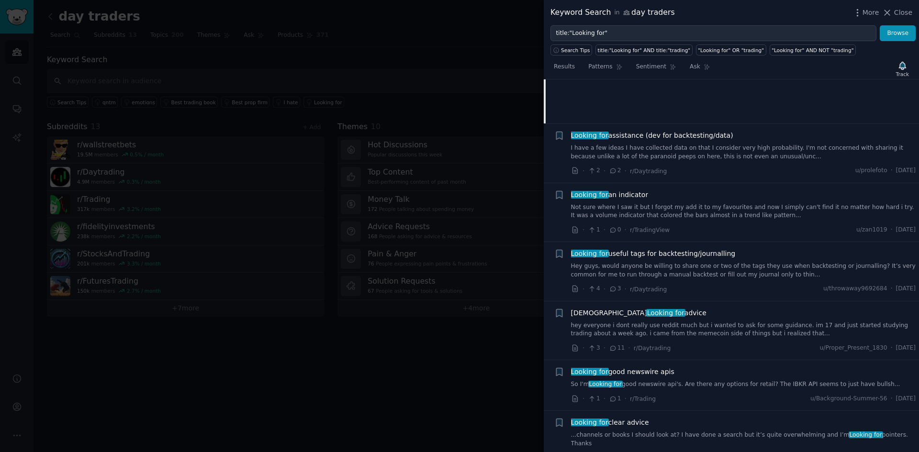
click at [713, 262] on link "Hey guys, would anyone be willing to share one or two of the tags they use when…" at bounding box center [743, 270] width 345 height 17
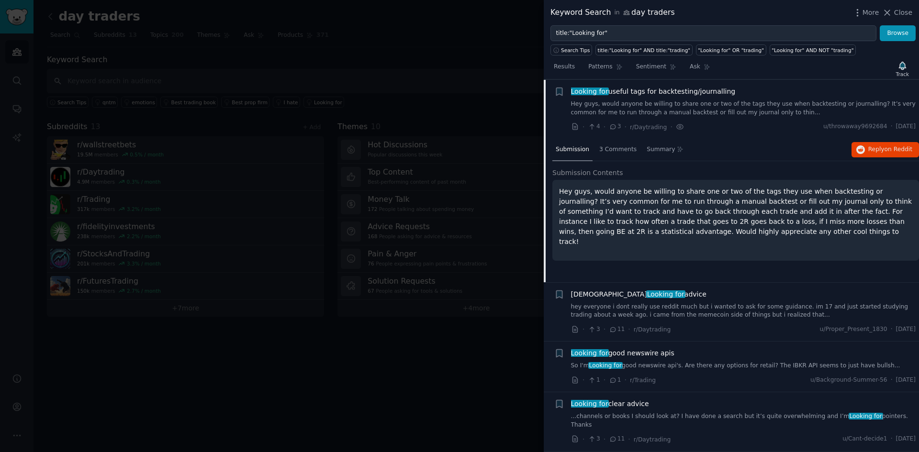
scroll to position [2053, 0]
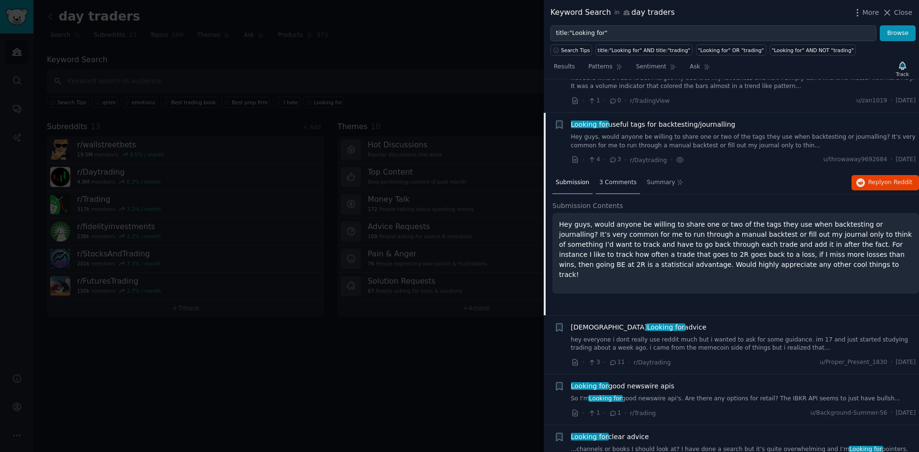
click at [607, 178] on span "3 Comments" at bounding box center [617, 182] width 37 height 9
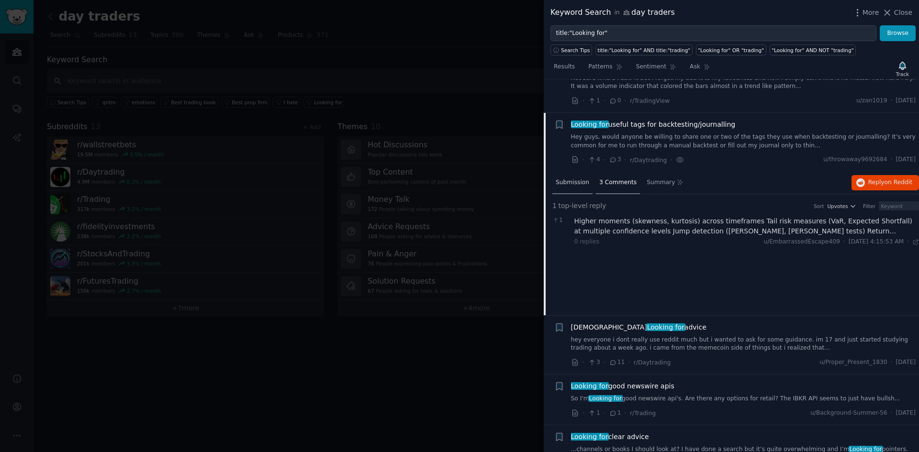
click at [567, 178] on span "Submission" at bounding box center [571, 182] width 33 height 9
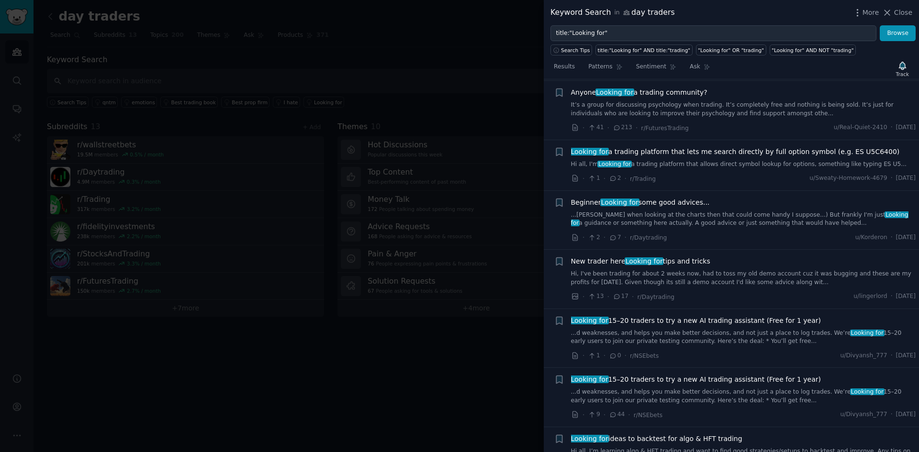
scroll to position [3872, 0]
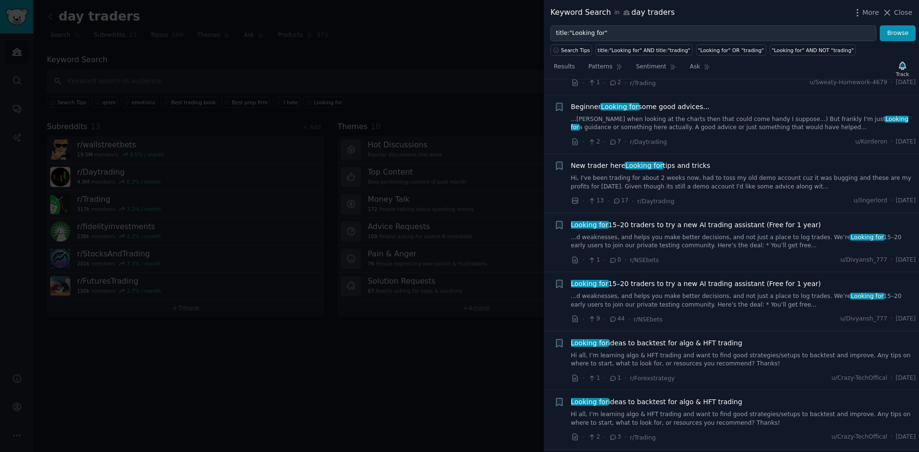
click at [646, 233] on link "...d weaknesses, and helps you make better decisions, and not just a place to l…" at bounding box center [743, 241] width 345 height 17
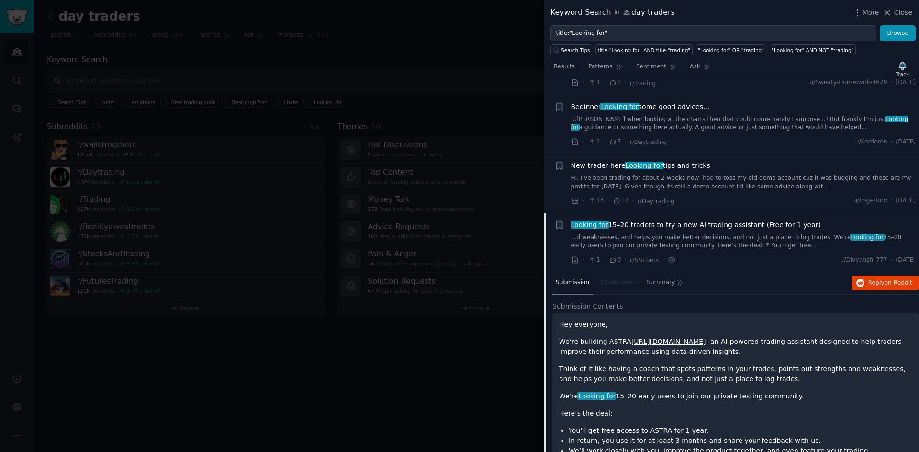
scroll to position [3810, 0]
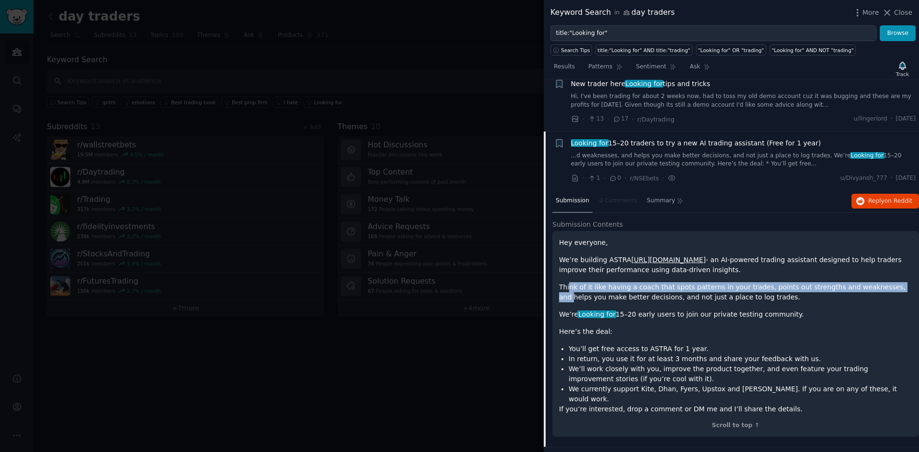
drag, startPoint x: 569, startPoint y: 234, endPoint x: 876, endPoint y: 235, distance: 306.7
click at [876, 282] on p "Think of it like having a coach that spots patterns in your trades, points out …" at bounding box center [735, 292] width 353 height 20
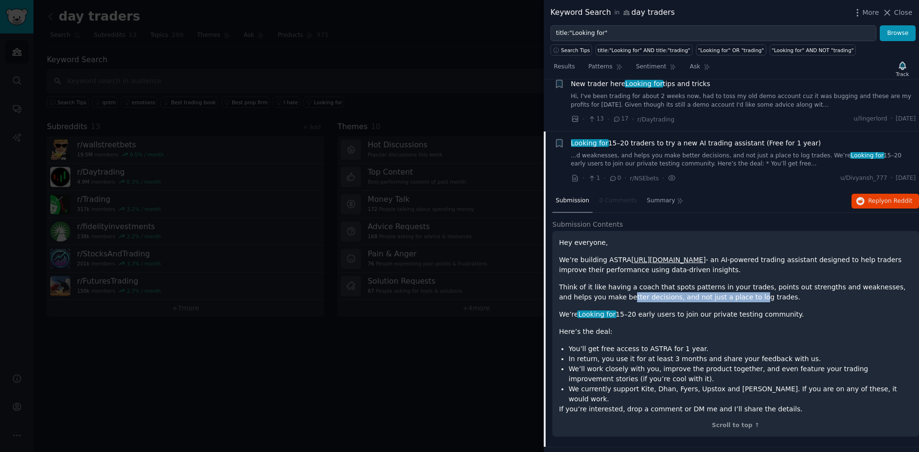
drag, startPoint x: 619, startPoint y: 248, endPoint x: 700, endPoint y: 246, distance: 80.9
click at [700, 282] on p "Think of it like having a coach that spots patterns in your trades, points out …" at bounding box center [735, 292] width 353 height 20
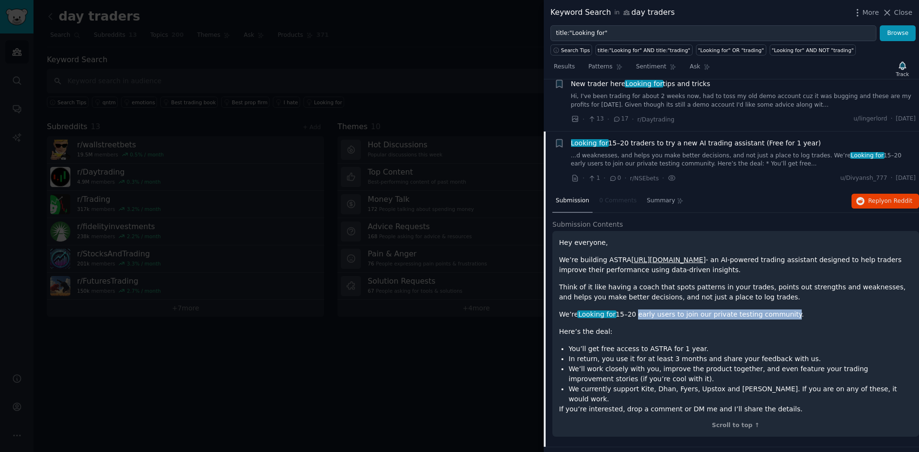
drag, startPoint x: 631, startPoint y: 262, endPoint x: 773, endPoint y: 261, distance: 142.6
click at [773, 310] on p "We’re Looking for 15–20 early users to join our private testing community." at bounding box center [735, 315] width 353 height 10
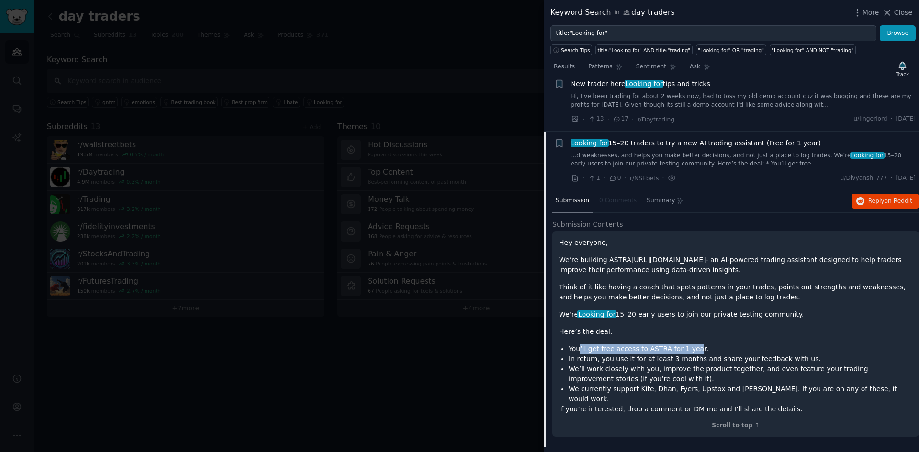
drag, startPoint x: 577, startPoint y: 298, endPoint x: 688, endPoint y: 293, distance: 110.1
click at [688, 344] on li "You’ll get free access to ASTRA for 1 year." at bounding box center [740, 349] width 344 height 10
drag, startPoint x: 573, startPoint y: 309, endPoint x: 792, endPoint y: 307, distance: 219.1
click at [792, 354] on li "In return, you use it for at least 3 months and share your feedback with us." at bounding box center [740, 359] width 344 height 10
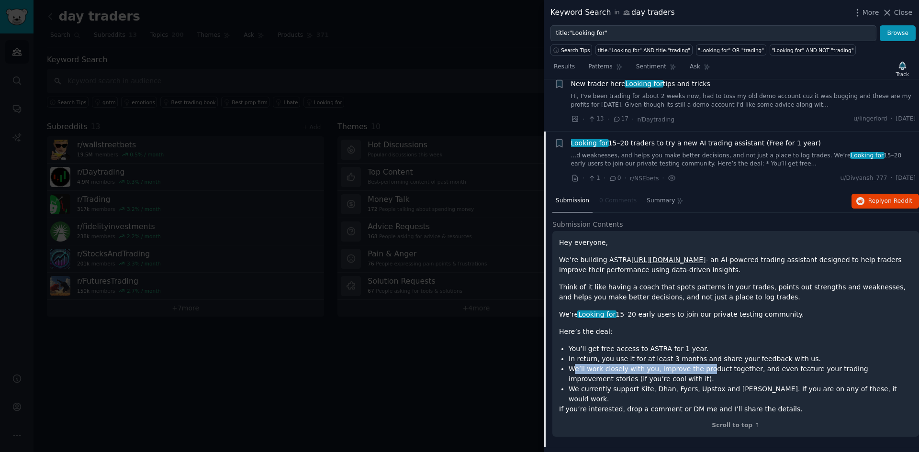
drag, startPoint x: 572, startPoint y: 318, endPoint x: 698, endPoint y: 320, distance: 125.8
click at [698, 364] on li "We’ll work closely with you, improve the product together, and even feature you…" at bounding box center [740, 374] width 344 height 20
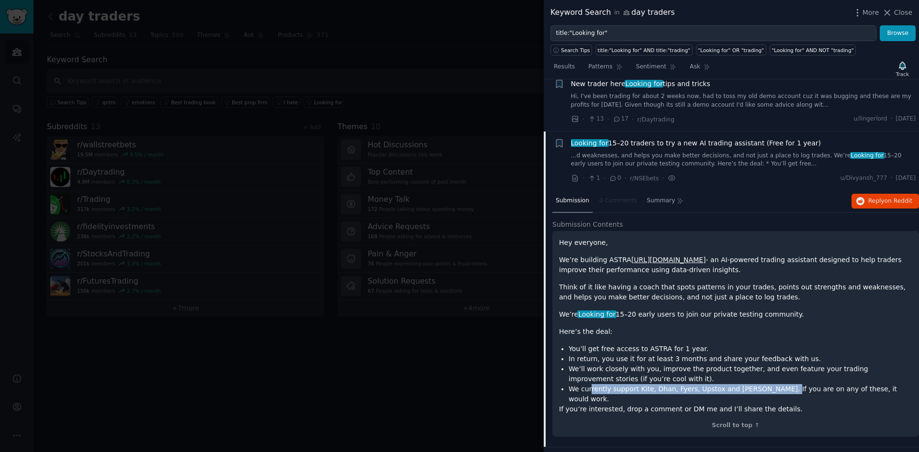
drag, startPoint x: 590, startPoint y: 340, endPoint x: 765, endPoint y: 336, distance: 175.2
click at [765, 384] on li "We currently support Kite, Dhan, Fyers, Upstox and [PERSON_NAME]. If you are on…" at bounding box center [740, 394] width 344 height 20
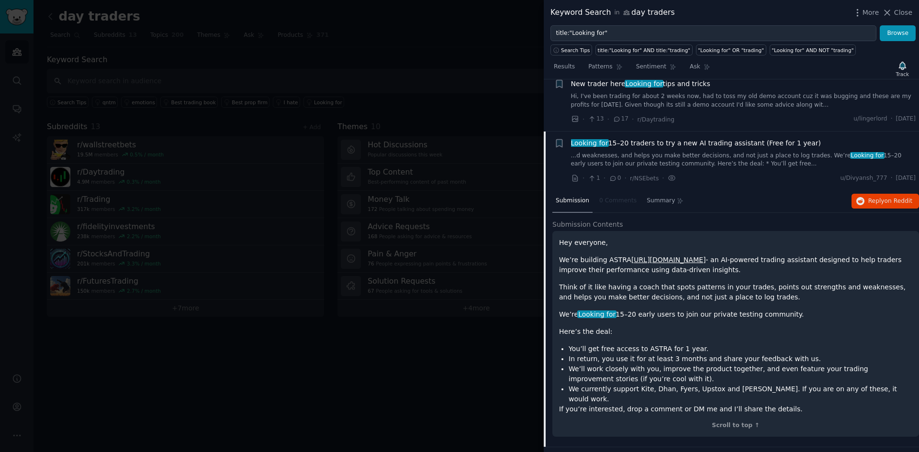
click at [644, 256] on link "[URL][DOMAIN_NAME]" at bounding box center [668, 260] width 75 height 8
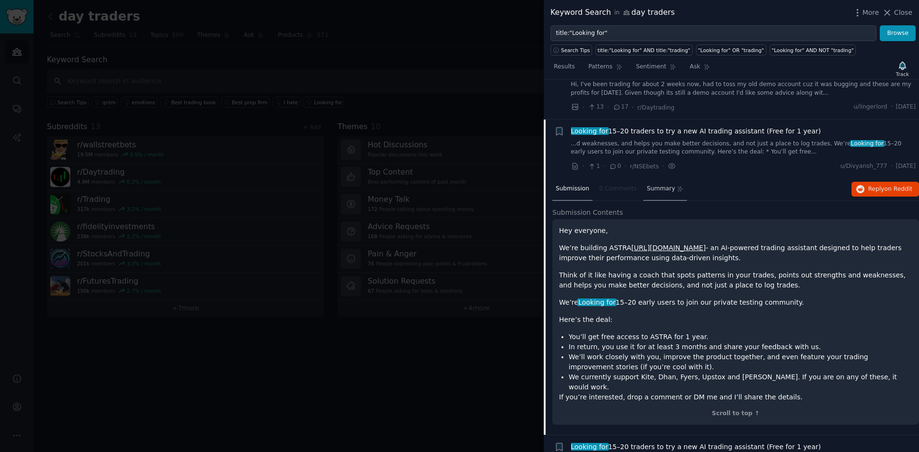
scroll to position [3762, 0]
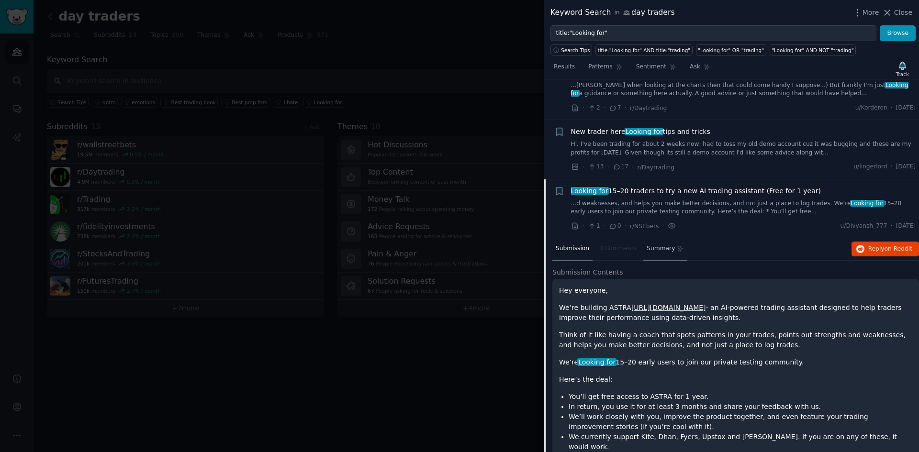
click at [648, 244] on span "Summary" at bounding box center [660, 248] width 28 height 9
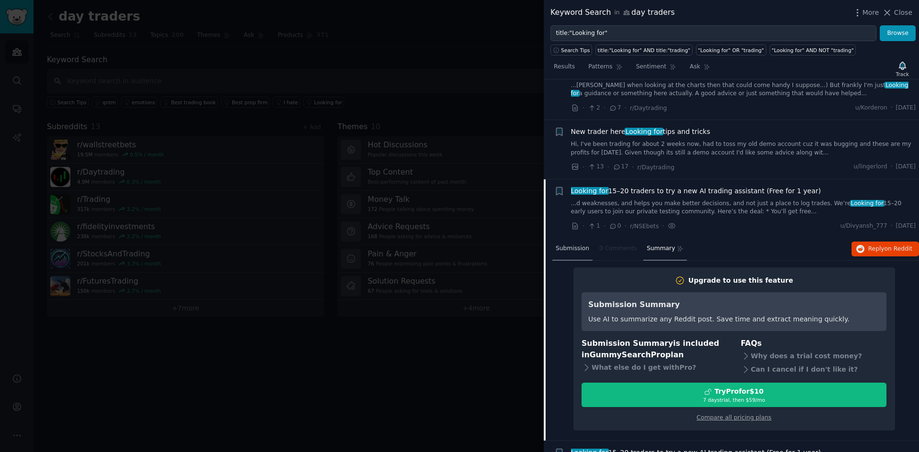
click at [576, 244] on span "Submission" at bounding box center [571, 248] width 33 height 9
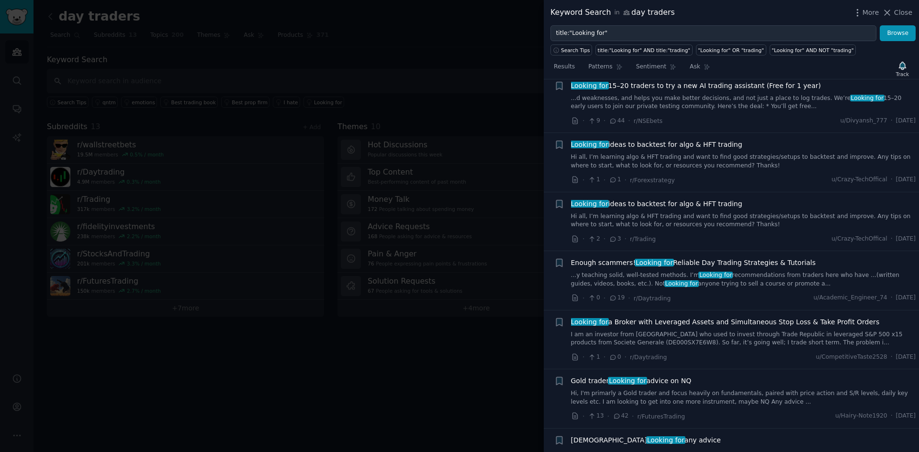
scroll to position [4193, 0]
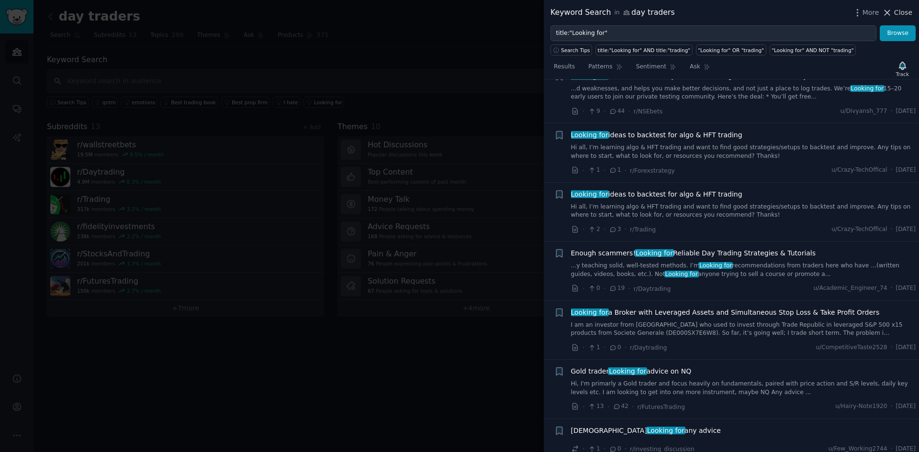
click at [899, 12] on span "Close" at bounding box center [903, 13] width 18 height 10
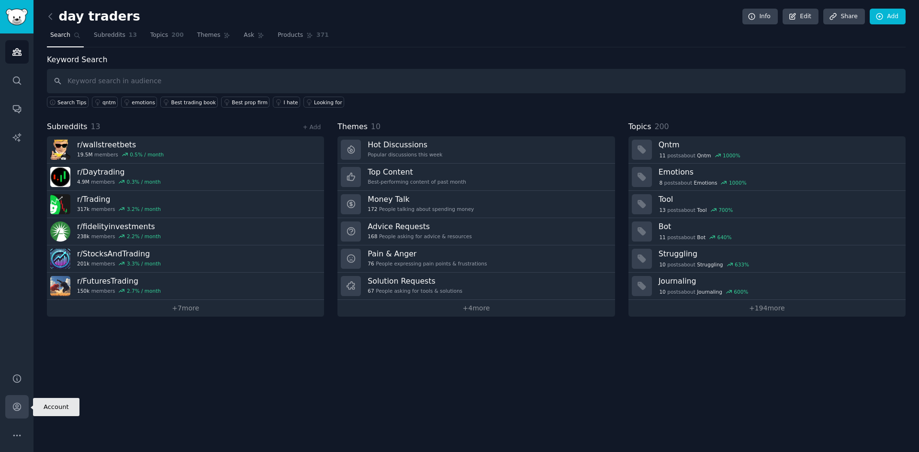
click at [15, 409] on icon "Sidebar" at bounding box center [17, 407] width 8 height 8
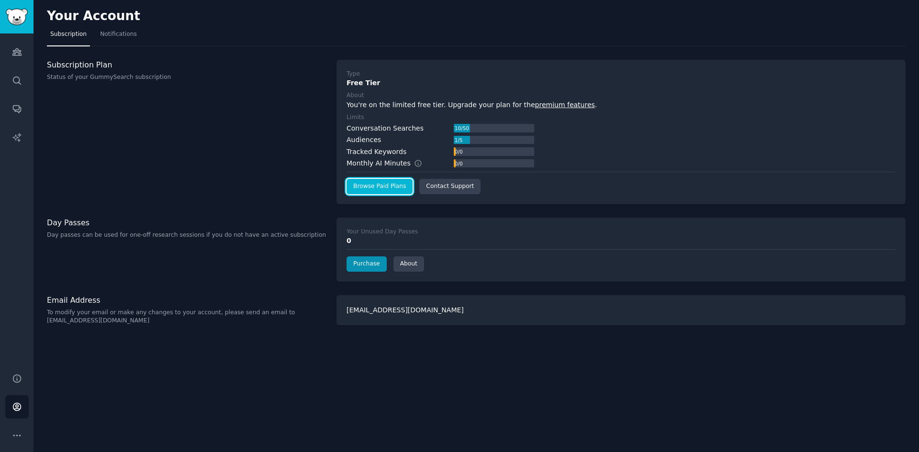
click at [367, 181] on link "Browse Paid Plans" at bounding box center [379, 186] width 66 height 15
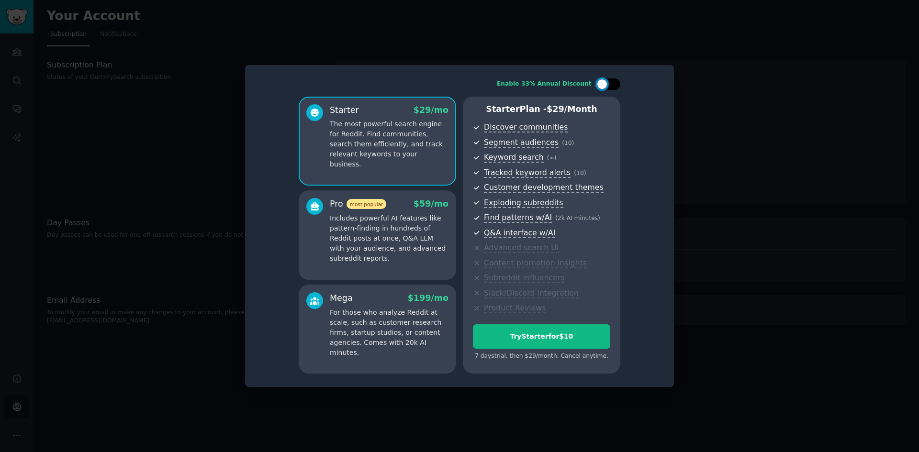
click at [605, 79] on div at bounding box center [608, 83] width 24 height 11
click at [610, 82] on div at bounding box center [614, 84] width 11 height 11
click at [383, 137] on p "The most powerful search engine for Reddit. Find communities, search them effic…" at bounding box center [389, 144] width 119 height 50
click at [401, 308] on p "For those who analyze Reddit at scale, such as customer research firms, startup…" at bounding box center [389, 333] width 119 height 50
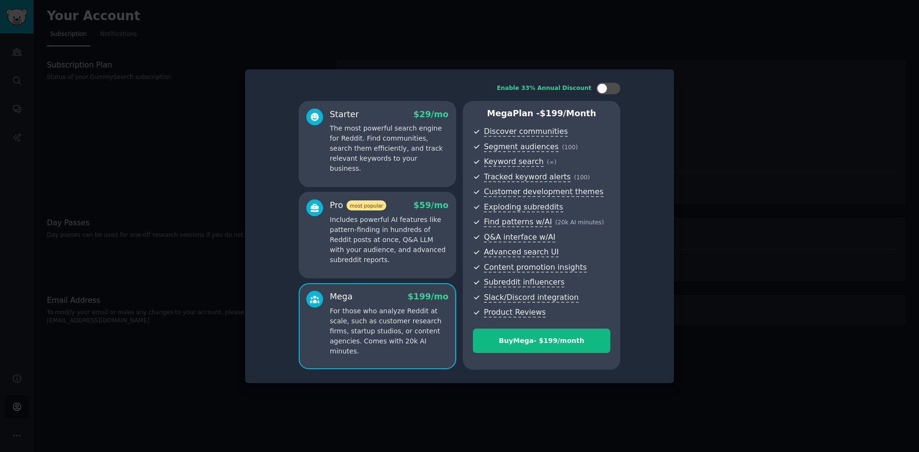
click at [375, 251] on p "Includes powerful AI features like pattern-finding in hundreds of Reddit posts …" at bounding box center [389, 240] width 119 height 50
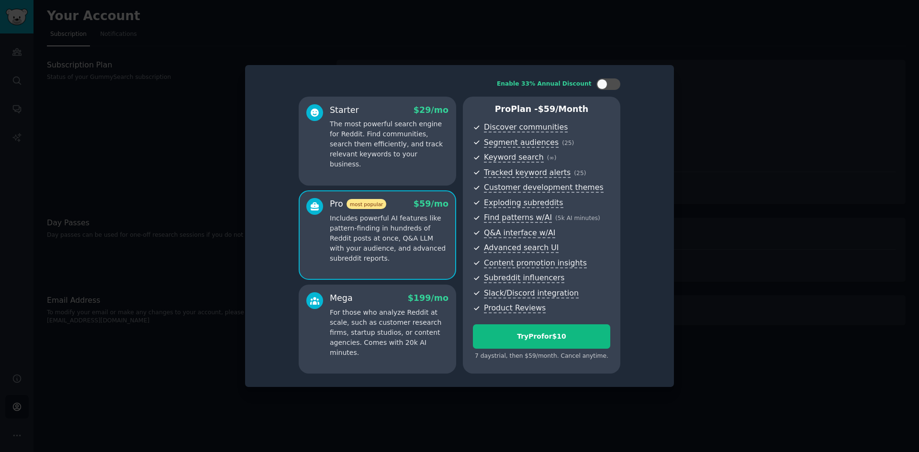
click at [372, 186] on div "Starter $ 29 /mo The most powerful search engine for Reddit. Find communities, …" at bounding box center [377, 235] width 157 height 277
click at [360, 150] on p "The most powerful search engine for Reddit. Find communities, search them effic…" at bounding box center [389, 144] width 119 height 50
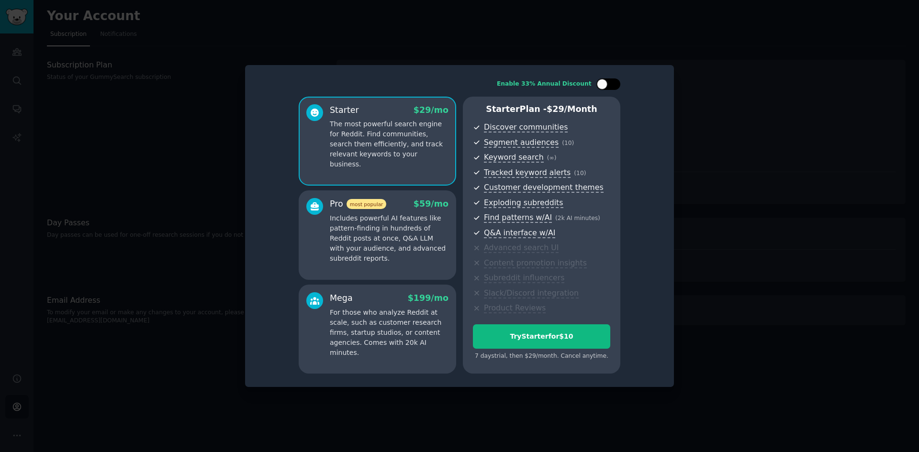
click at [610, 85] on div at bounding box center [608, 83] width 24 height 11
checkbox input "true"
click at [379, 226] on p "Includes powerful AI features like pattern-finding in hundreds of Reddit posts …" at bounding box center [389, 238] width 119 height 50
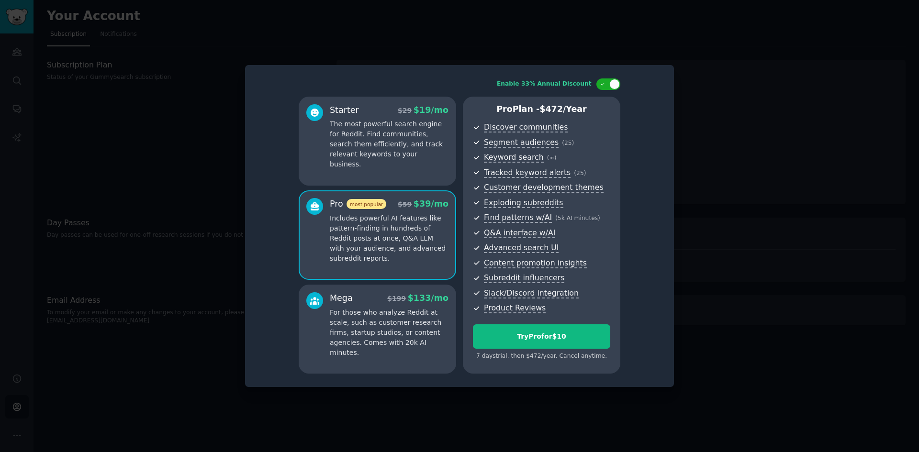
click at [379, 310] on p "For those who analyze Reddit at scale, such as customer research firms, startup…" at bounding box center [389, 333] width 119 height 50
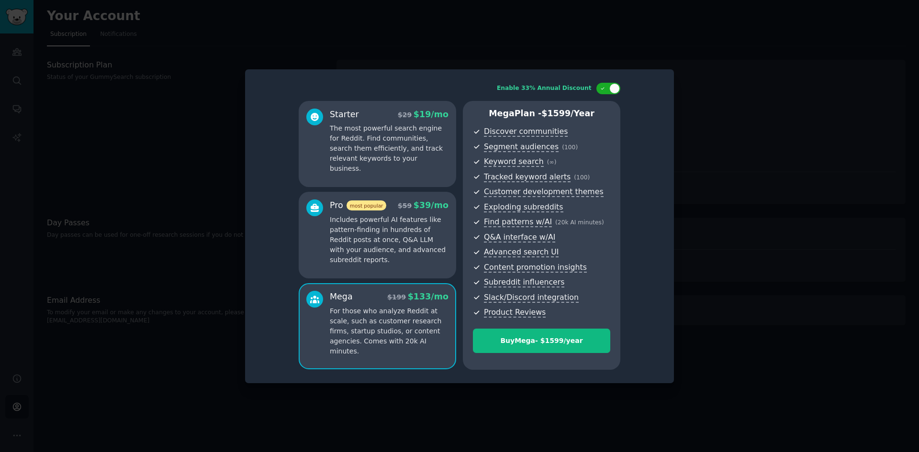
click at [371, 222] on p "Includes powerful AI features like pattern-finding in hundreds of Reddit posts …" at bounding box center [389, 240] width 119 height 50
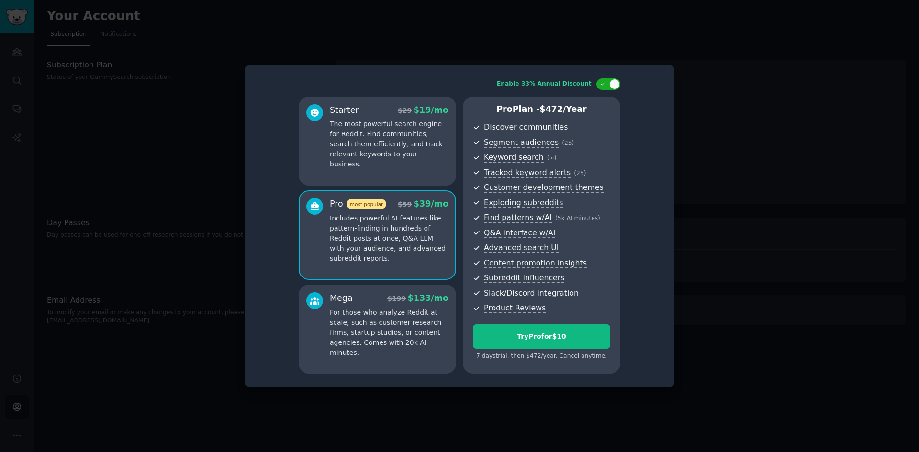
click at [369, 155] on p "The most powerful search engine for Reddit. Find communities, search them effic…" at bounding box center [389, 144] width 119 height 50
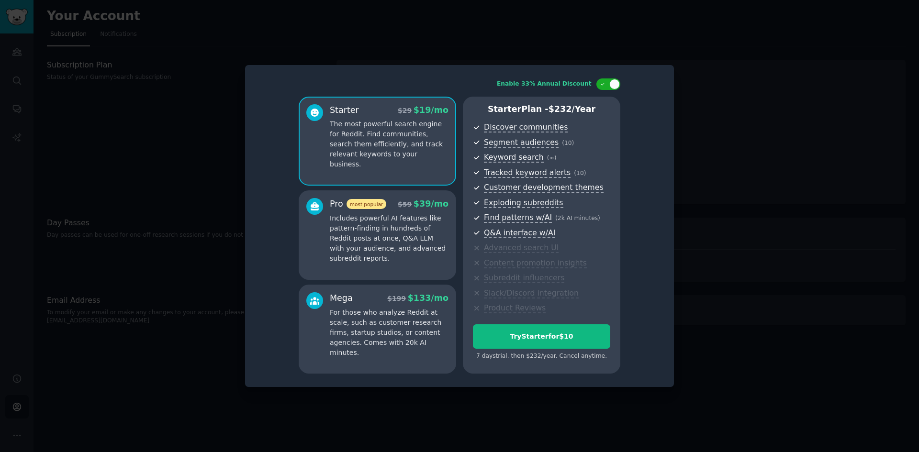
click at [392, 211] on div "Pro most popular $ 59 $ 39 /mo Includes powerful AI features like pattern-findi…" at bounding box center [389, 231] width 119 height 66
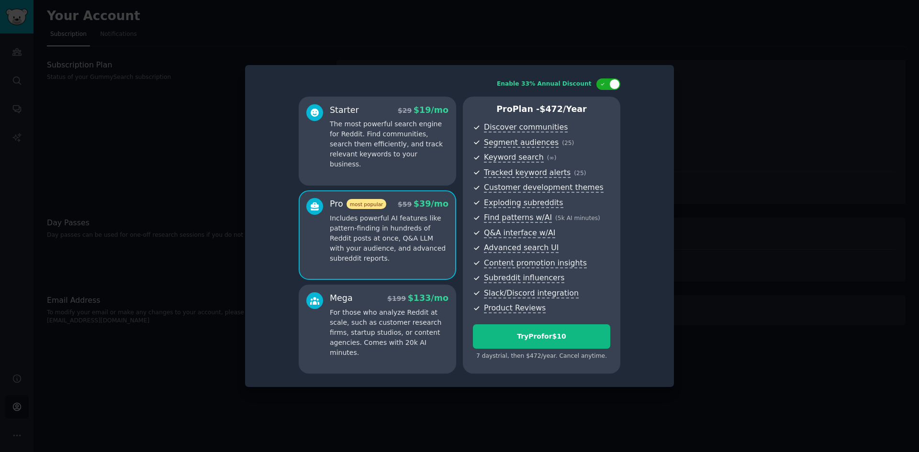
click at [385, 155] on p "The most powerful search engine for Reddit. Find communities, search them effic…" at bounding box center [389, 144] width 119 height 50
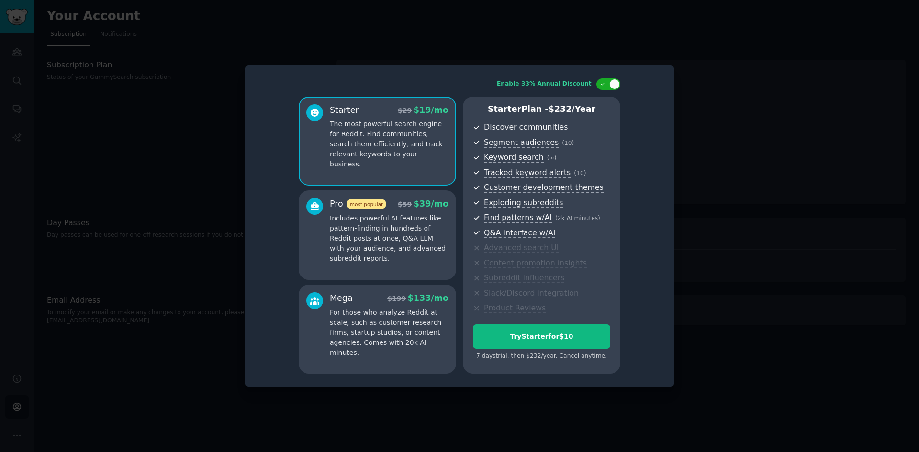
click at [833, 143] on div at bounding box center [459, 226] width 919 height 452
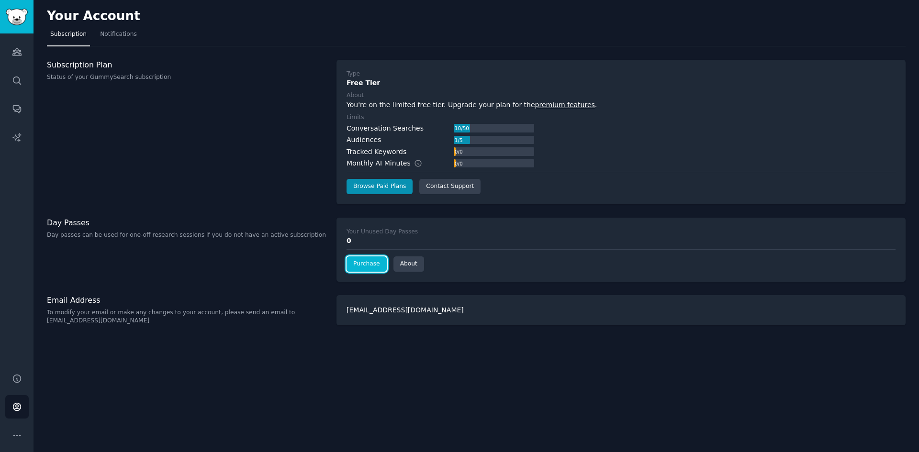
click at [357, 266] on link "Purchase" at bounding box center [366, 263] width 40 height 15
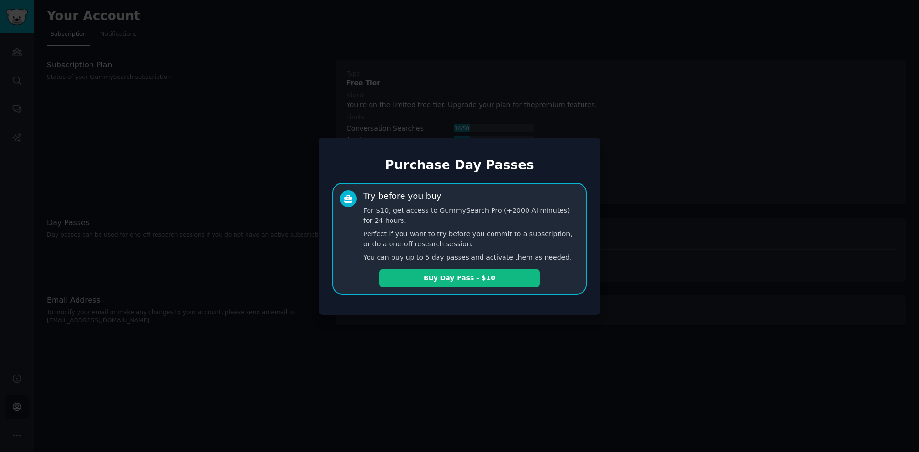
click at [262, 119] on div at bounding box center [459, 226] width 919 height 452
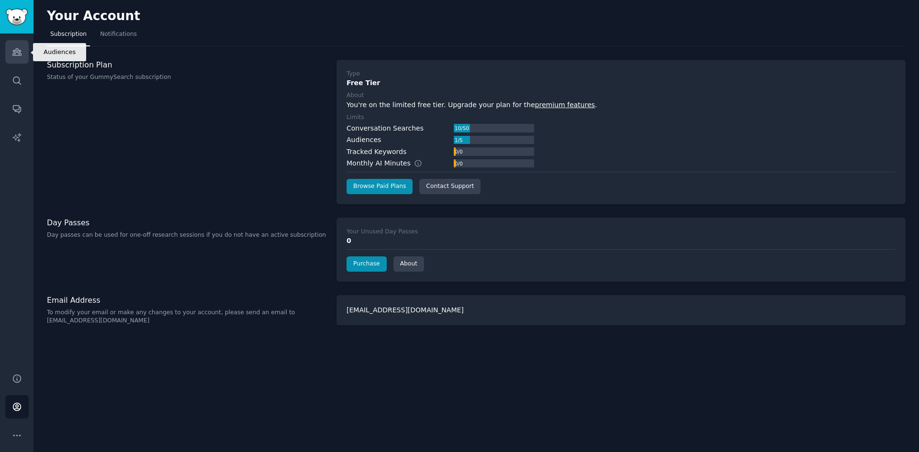
click at [9, 55] on link "Audiences" at bounding box center [16, 51] width 23 height 23
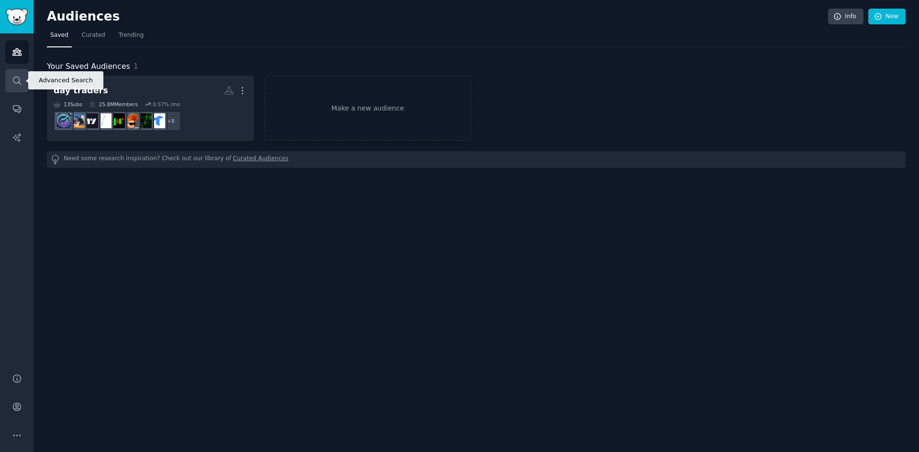
click at [11, 81] on link "Search" at bounding box center [16, 80] width 23 height 23
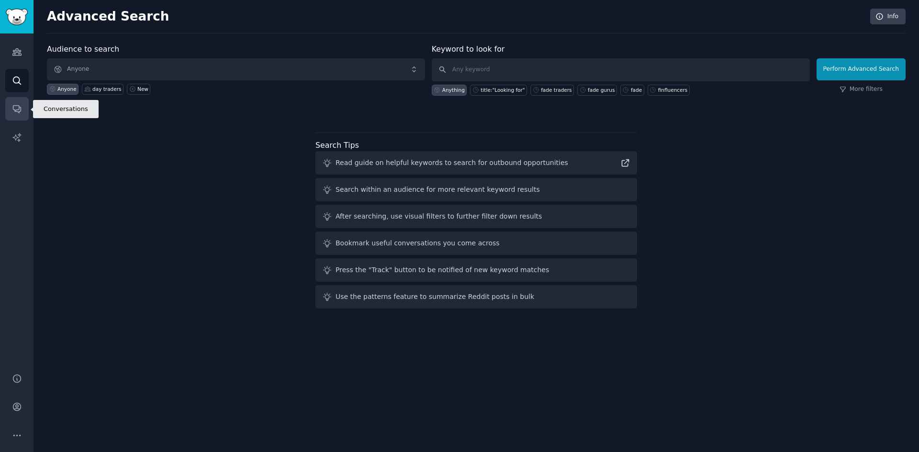
click at [21, 107] on icon "Sidebar" at bounding box center [17, 109] width 10 height 10
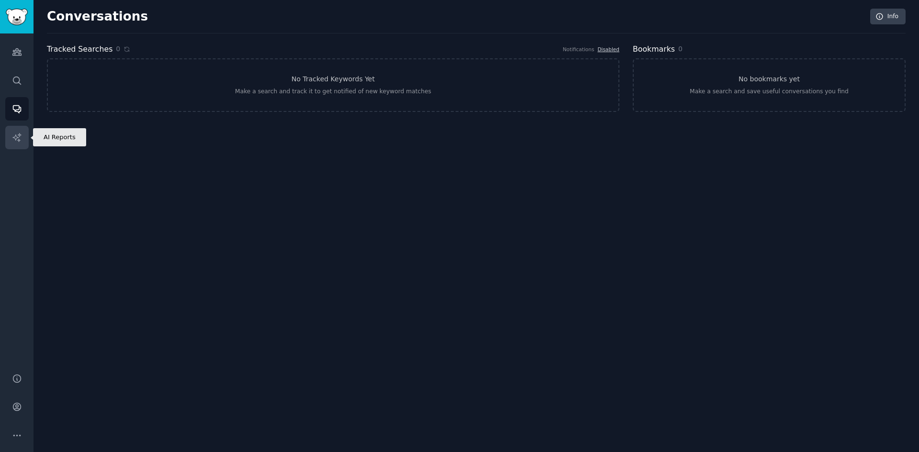
click at [18, 133] on icon "Sidebar" at bounding box center [17, 138] width 10 height 10
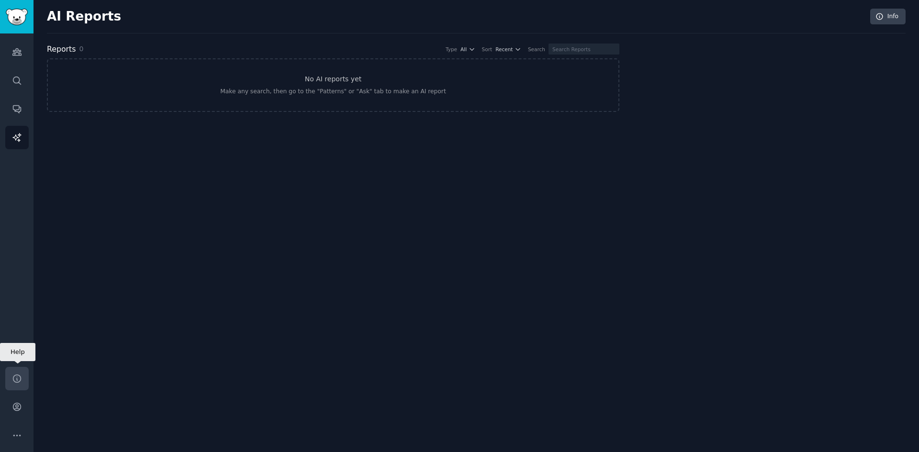
click at [19, 378] on icon "Sidebar" at bounding box center [17, 379] width 10 height 10
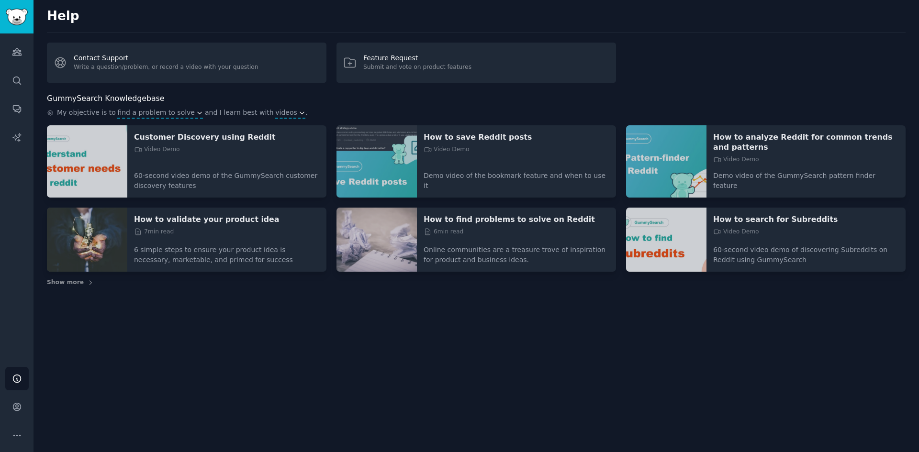
click at [214, 208] on div "How to validate your product idea 7 min read 6 simple steps to ensure your prod…" at bounding box center [226, 240] width 199 height 65
click at [207, 214] on p "How to validate your product idea" at bounding box center [227, 219] width 186 height 10
